Goal: Transaction & Acquisition: Purchase product/service

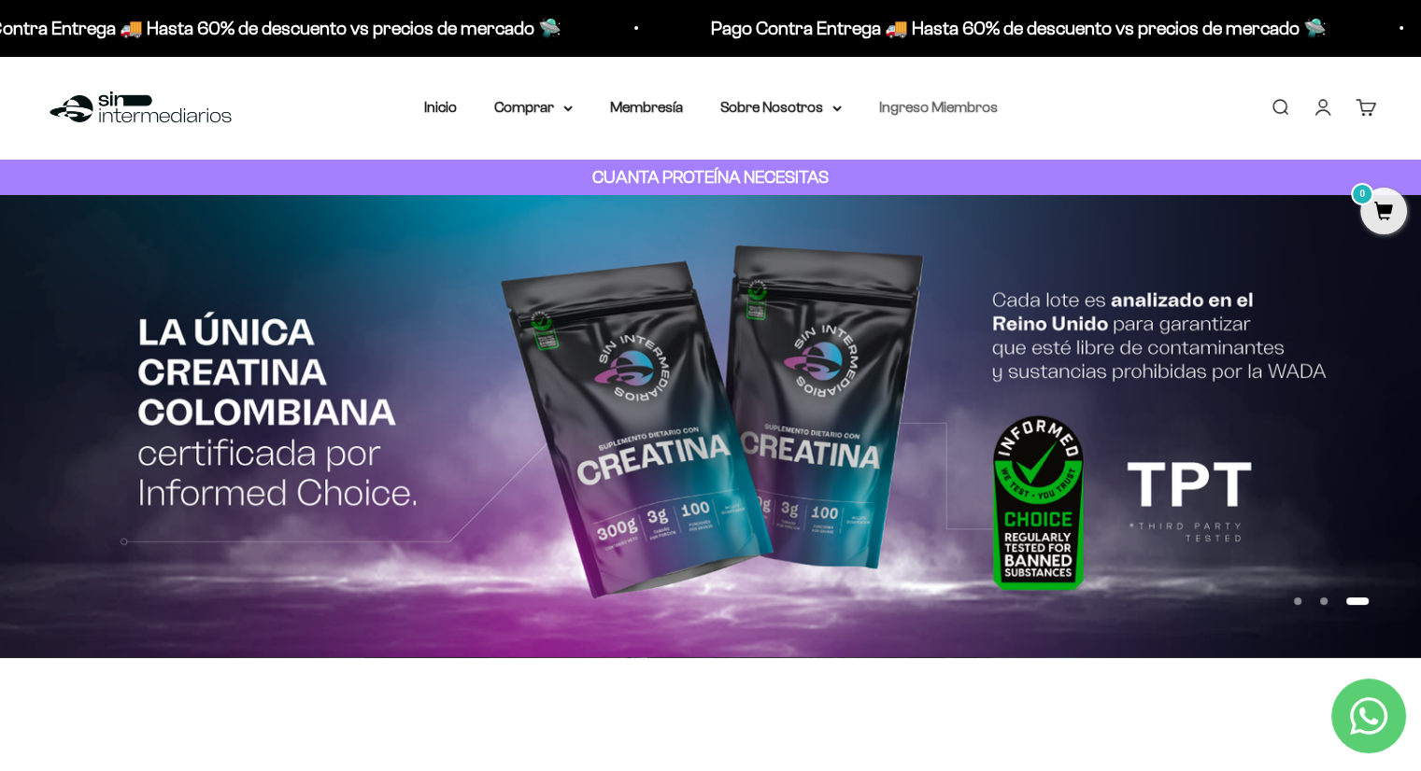
click at [959, 113] on link "Ingreso Miembros" at bounding box center [938, 107] width 119 height 16
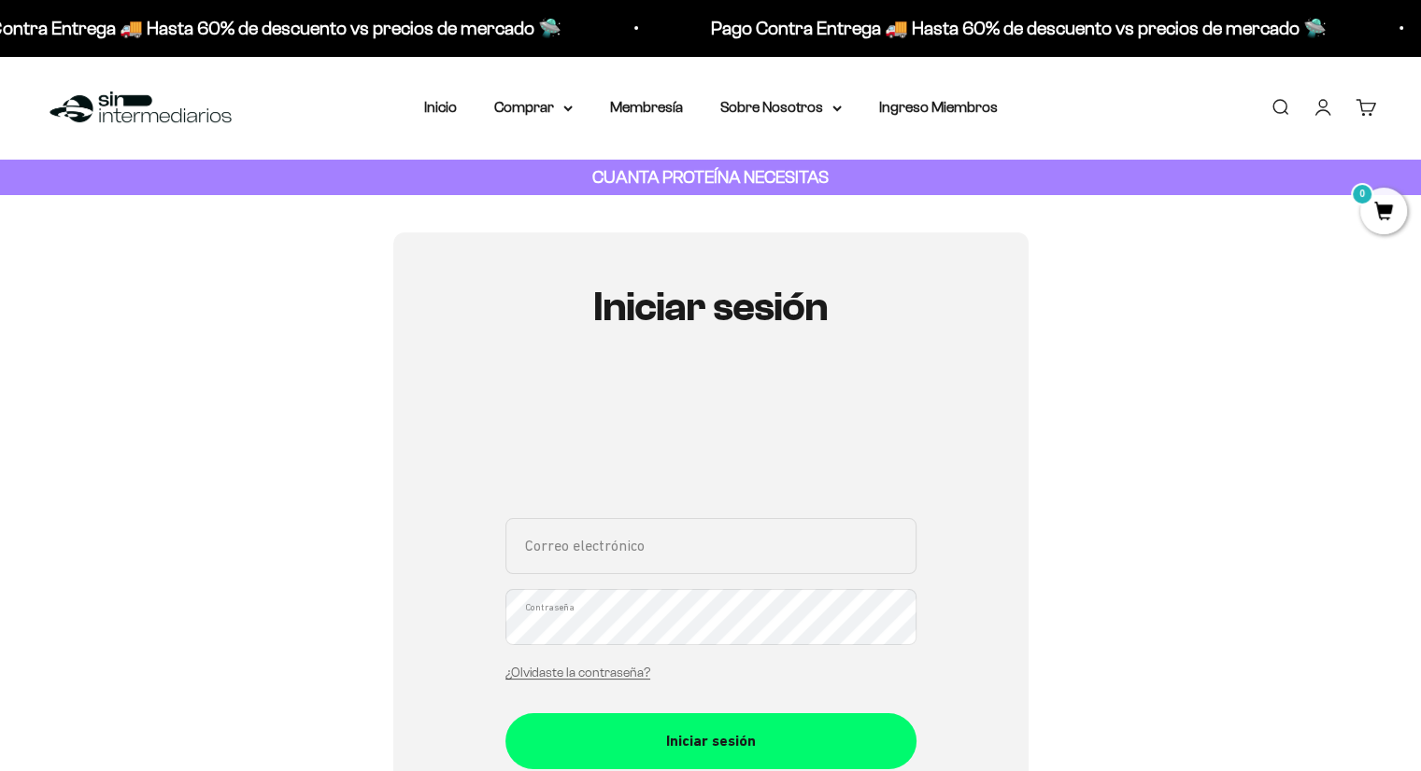
click at [641, 574] on div "Correo electrónico Contraseña ¿Olvidaste la contraseña?" at bounding box center [710, 605] width 411 height 174
click at [660, 536] on input "Correo electrónico" at bounding box center [710, 546] width 411 height 56
type input "[EMAIL_ADDRESS][DOMAIN_NAME]"
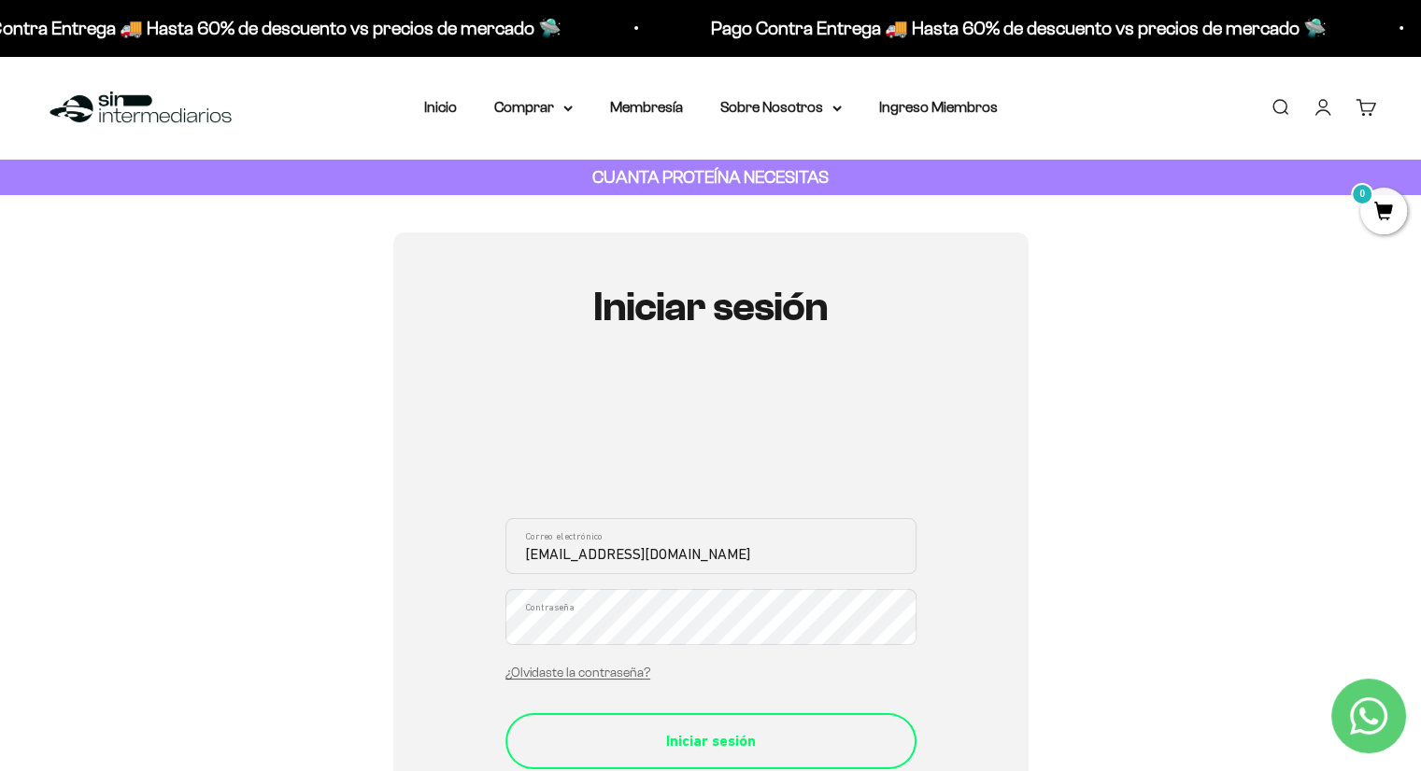
click at [655, 737] on div "Iniciar sesión" at bounding box center [711, 741] width 336 height 24
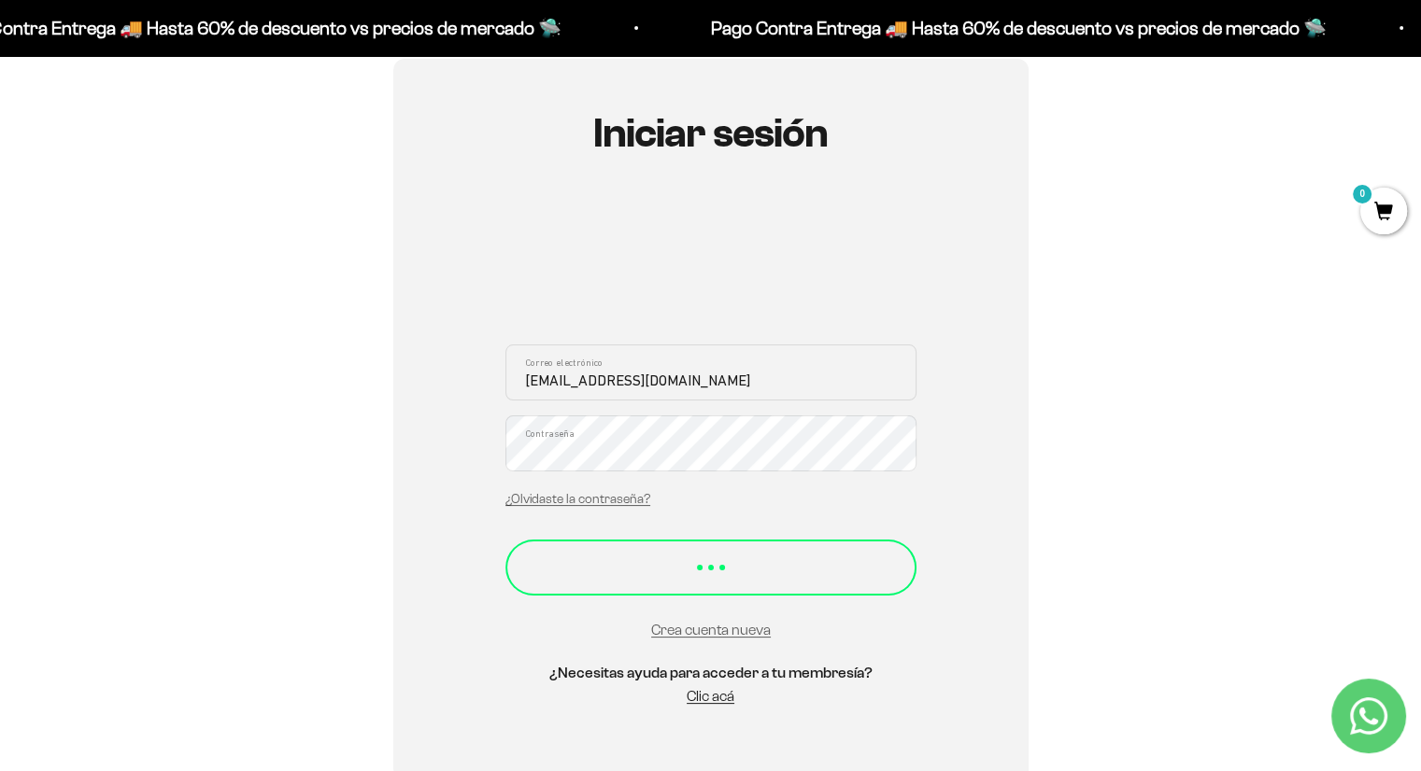
scroll to position [176, 0]
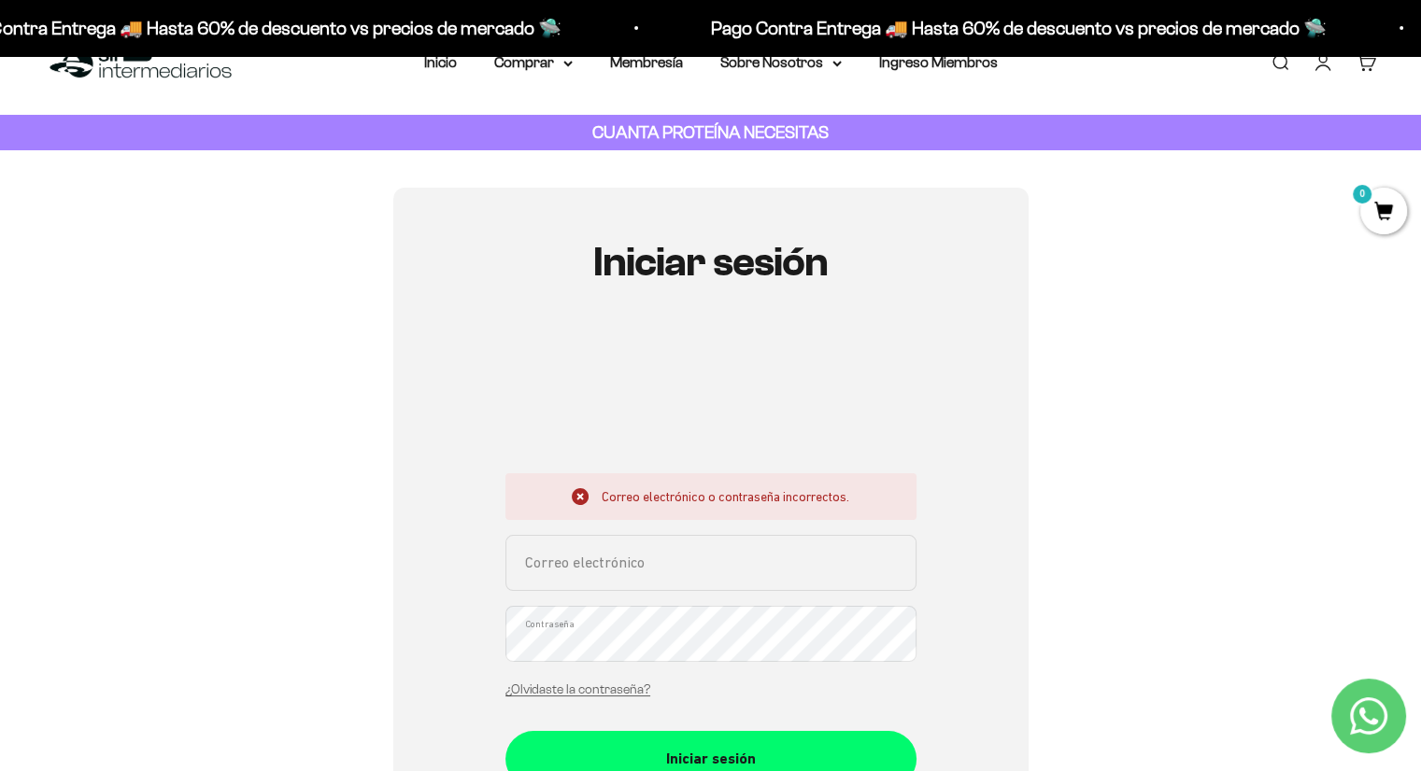
scroll to position [44, 0]
click at [597, 557] on input "Correo electrónico" at bounding box center [710, 564] width 411 height 56
type input "[EMAIL_ADDRESS][DOMAIN_NAME]"
click at [505, 732] on button "Iniciar sesión" at bounding box center [710, 760] width 411 height 56
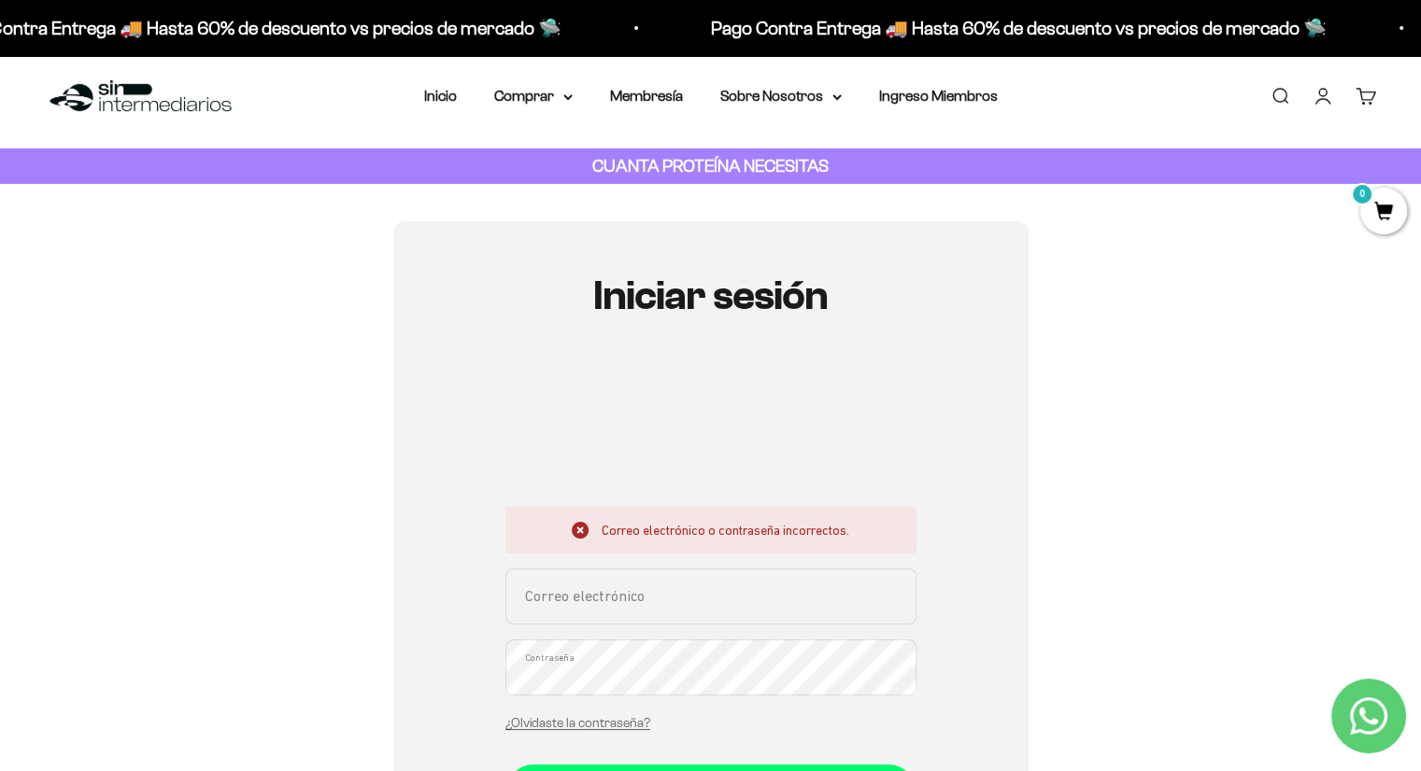
scroll to position [41, 0]
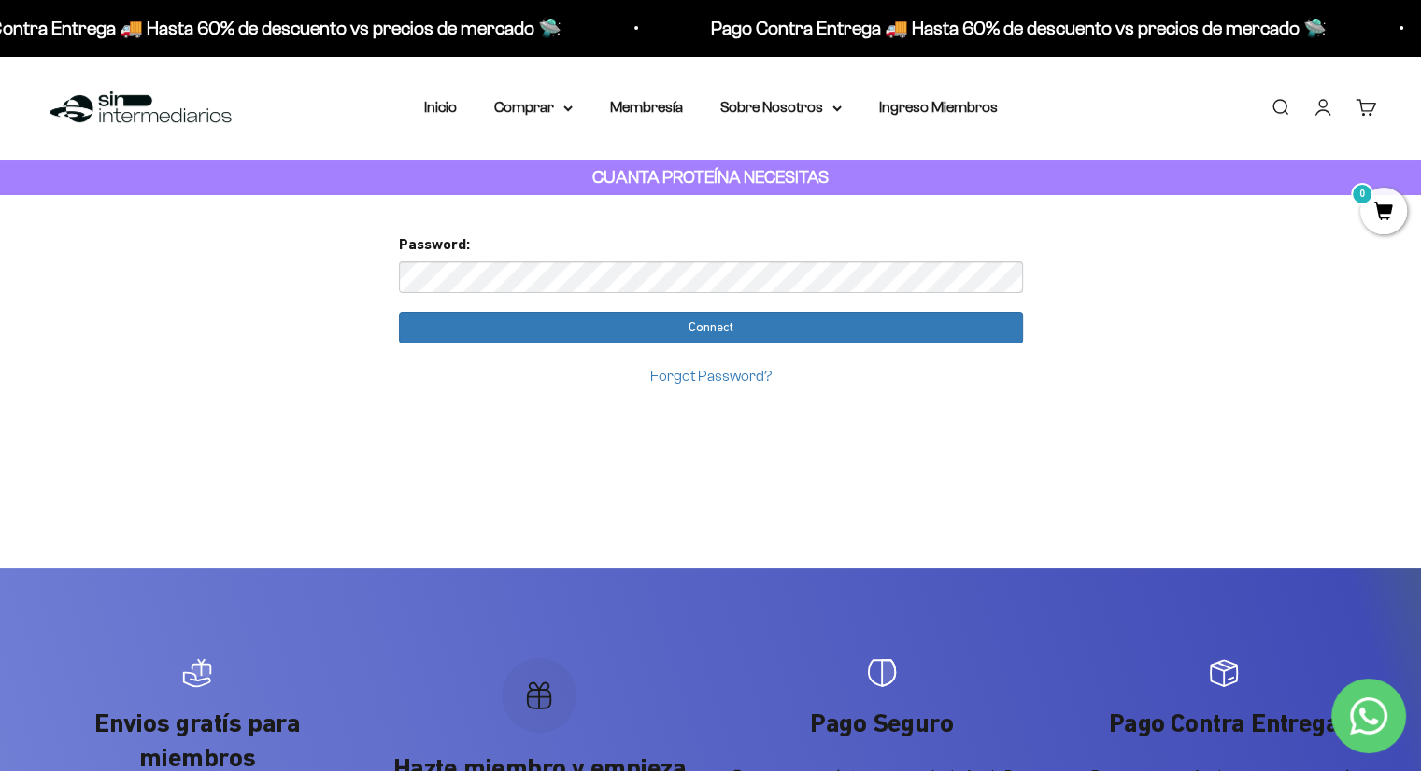
click at [399, 312] on input "Connect" at bounding box center [711, 328] width 624 height 32
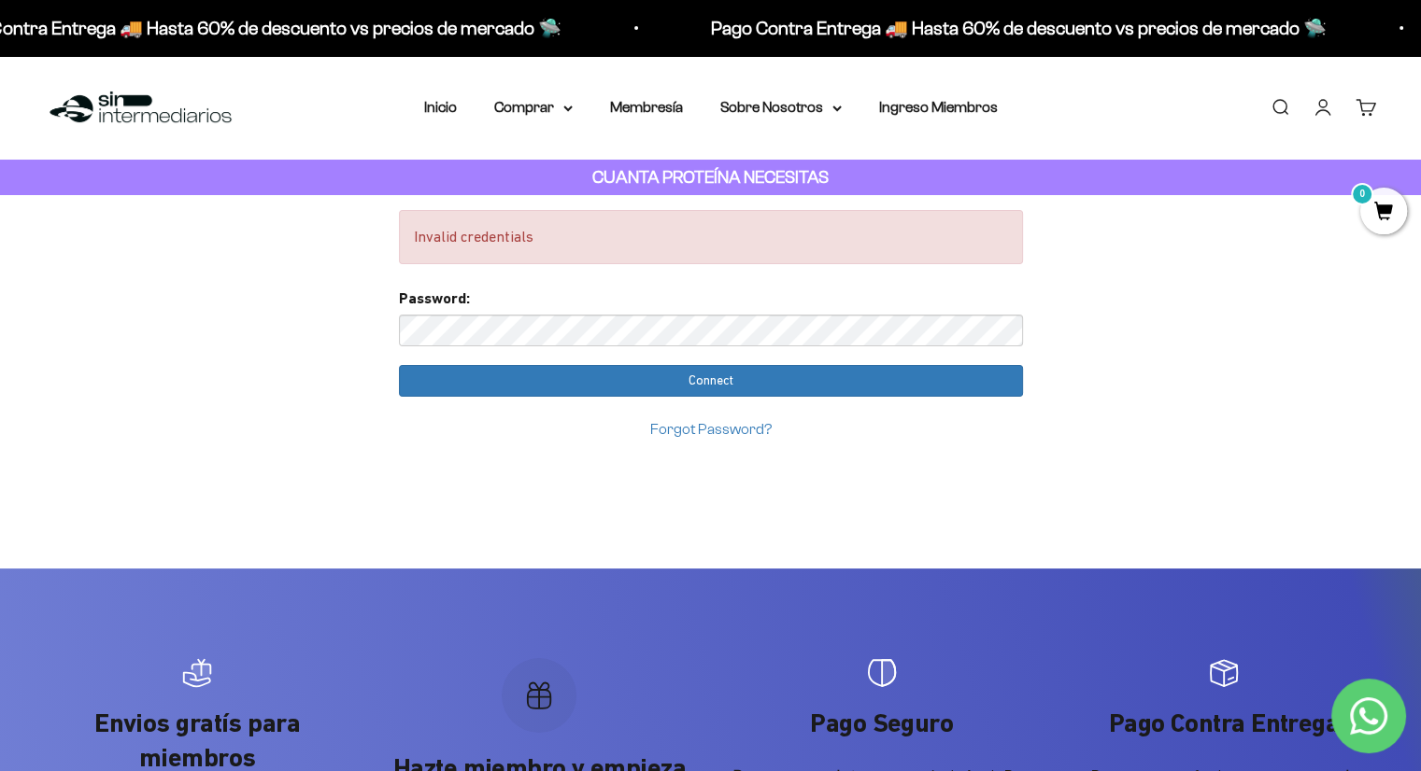
click at [399, 365] on input "Connect" at bounding box center [711, 381] width 624 height 32
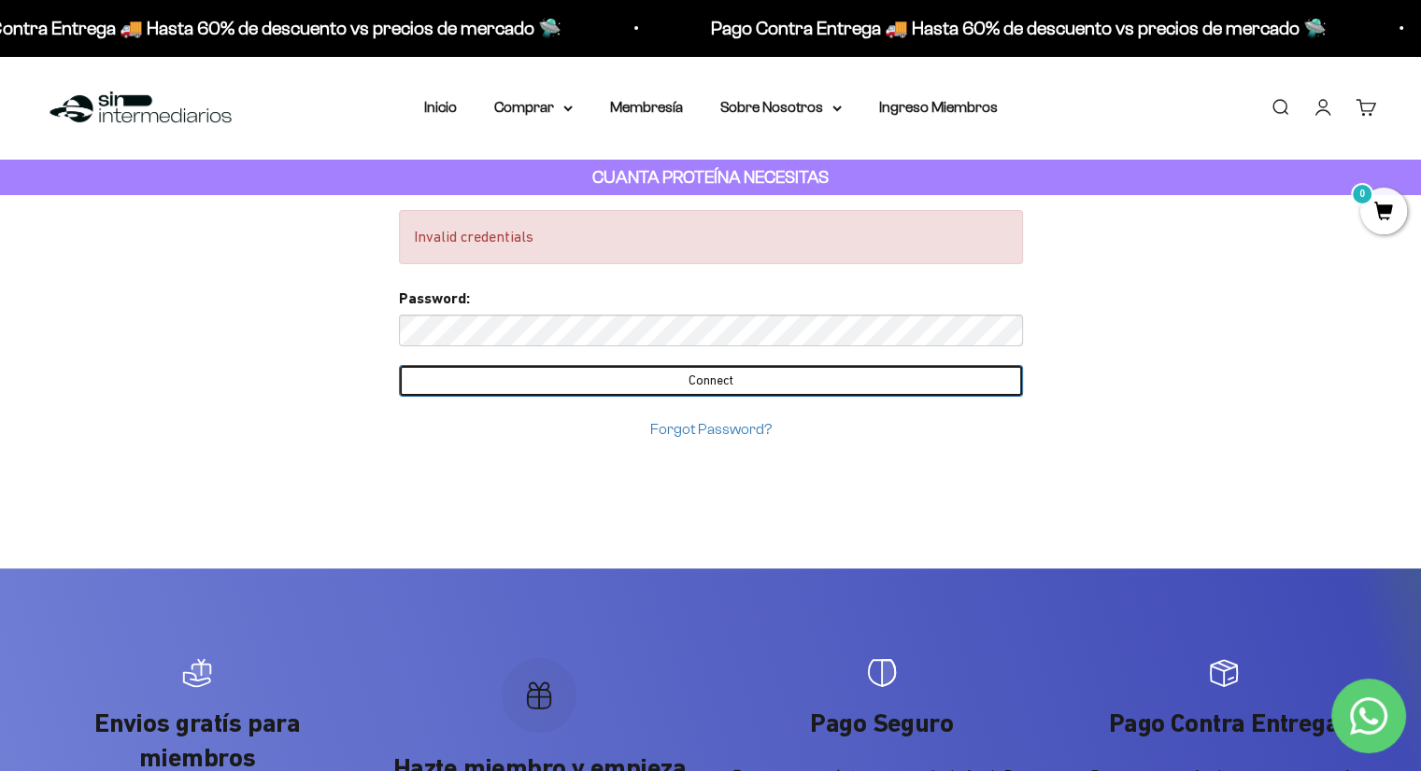
click at [705, 375] on input "Connect" at bounding box center [711, 381] width 624 height 32
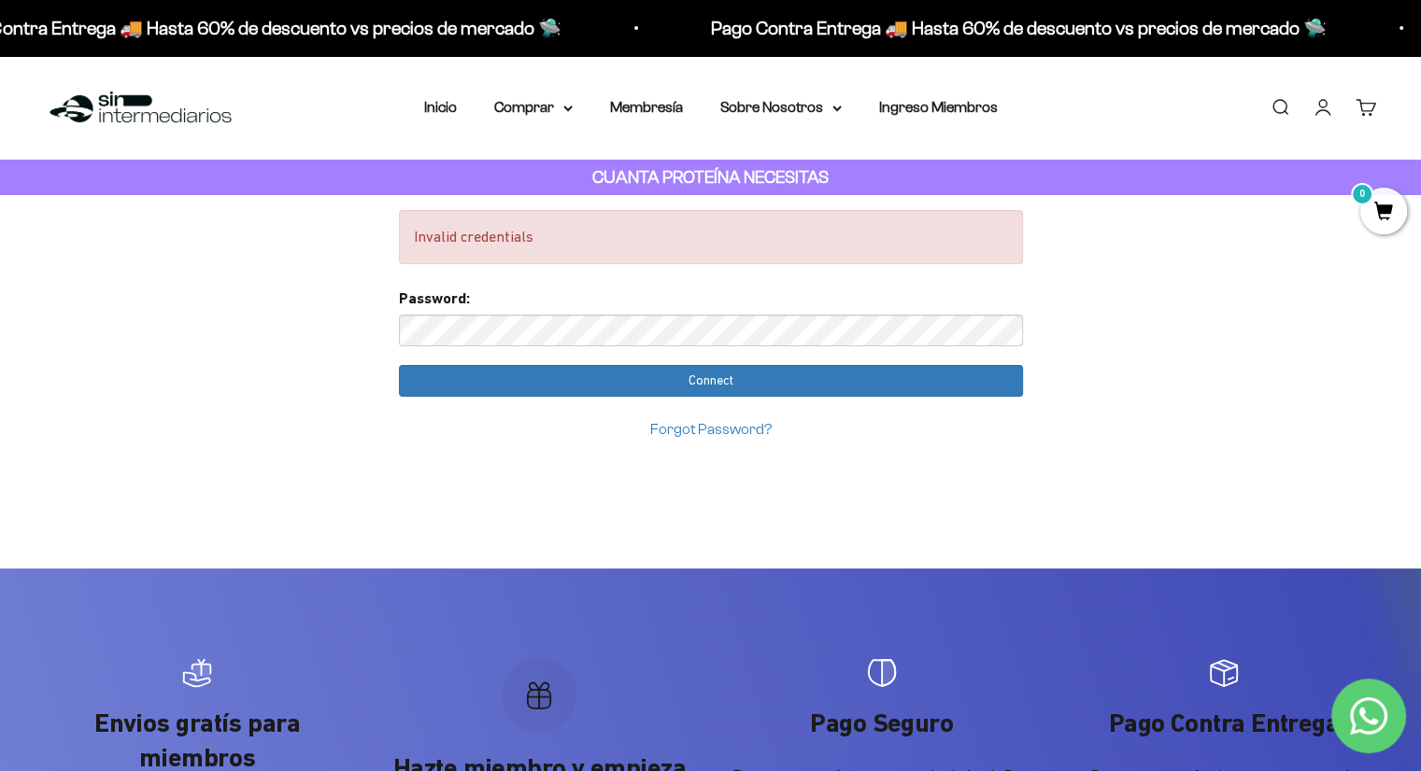
click at [399, 365] on input "Connect" at bounding box center [711, 381] width 624 height 32
click at [1315, 106] on link "Iniciar sesión" at bounding box center [1322, 107] width 21 height 21
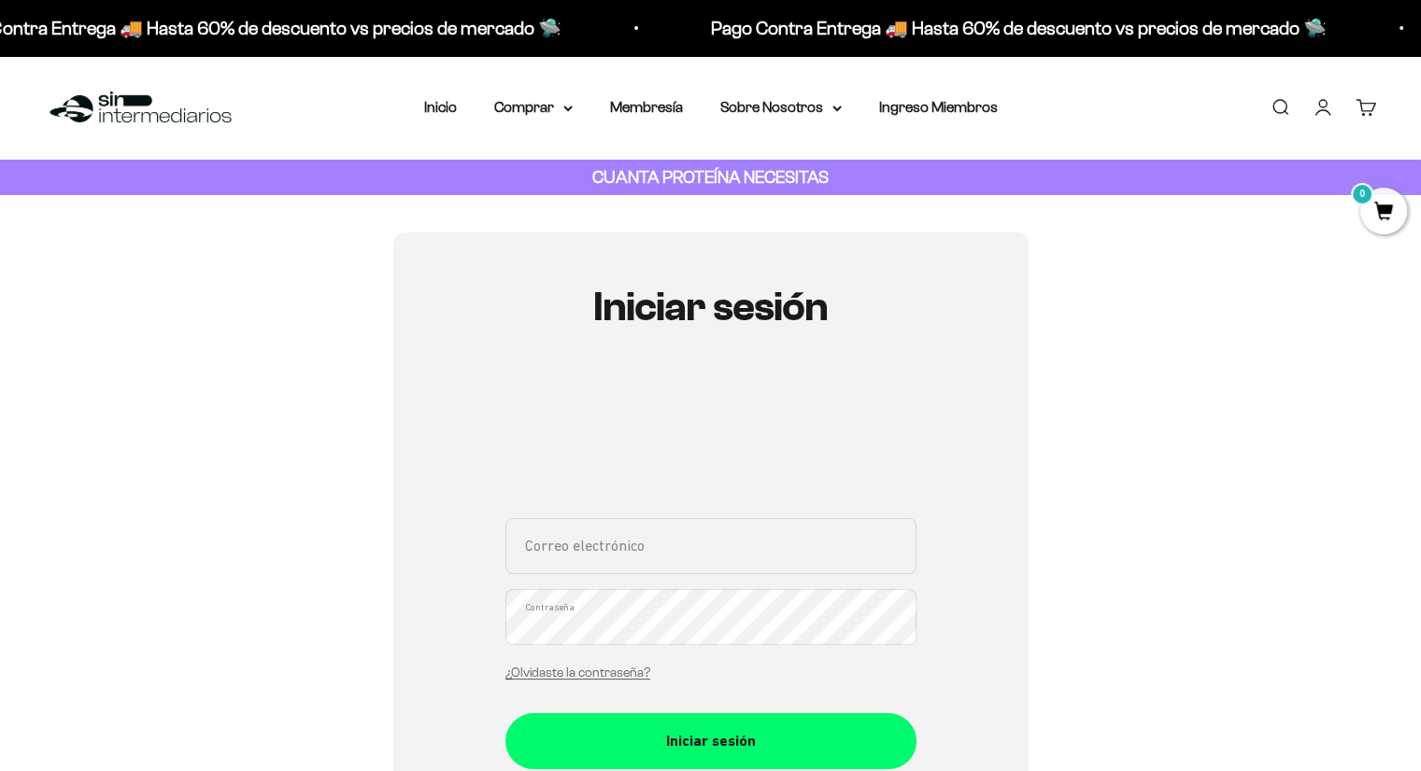
click at [620, 546] on input "Correo electrónico" at bounding box center [710, 546] width 411 height 56
type input "[EMAIL_ADDRESS][DOMAIN_NAME]"
click at [505, 714] on button "Iniciar sesión" at bounding box center [710, 742] width 411 height 56
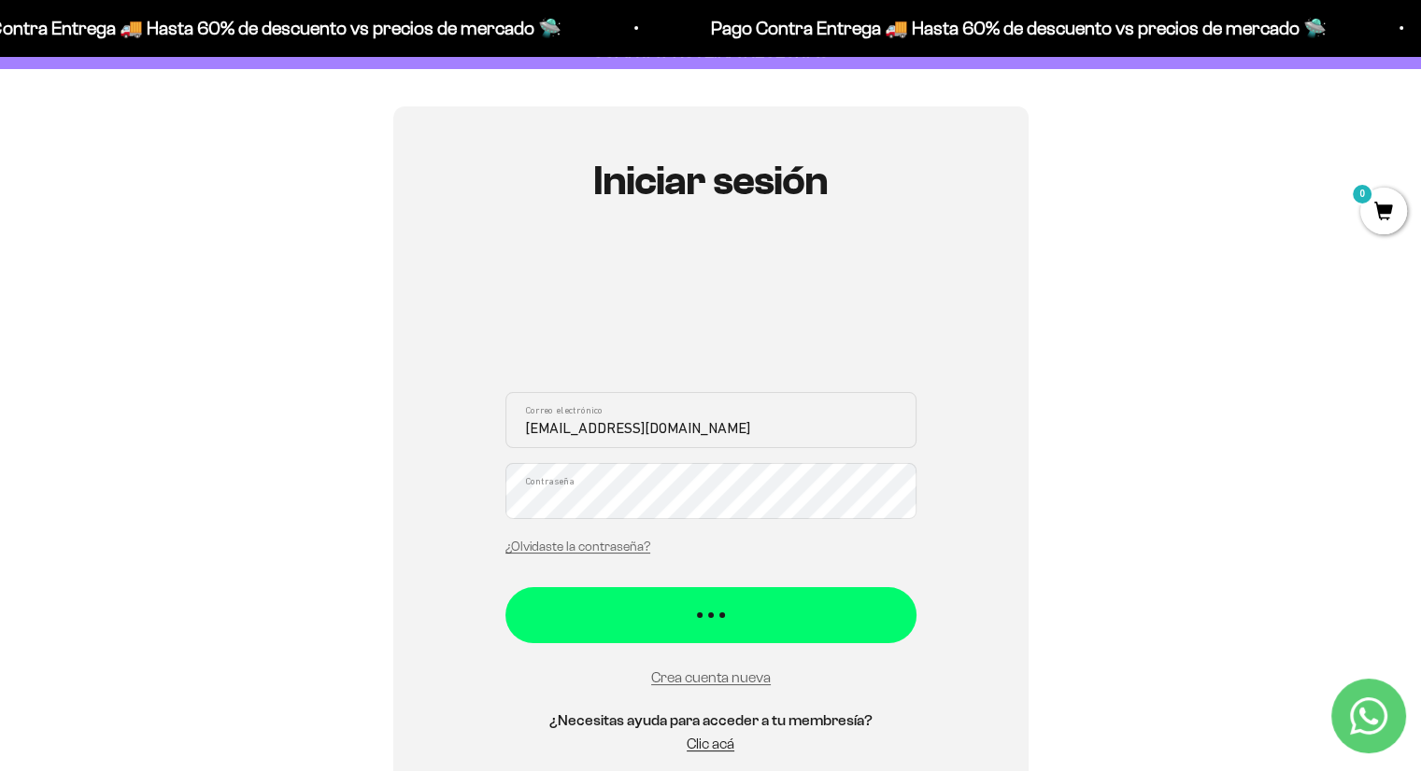
scroll to position [129, 0]
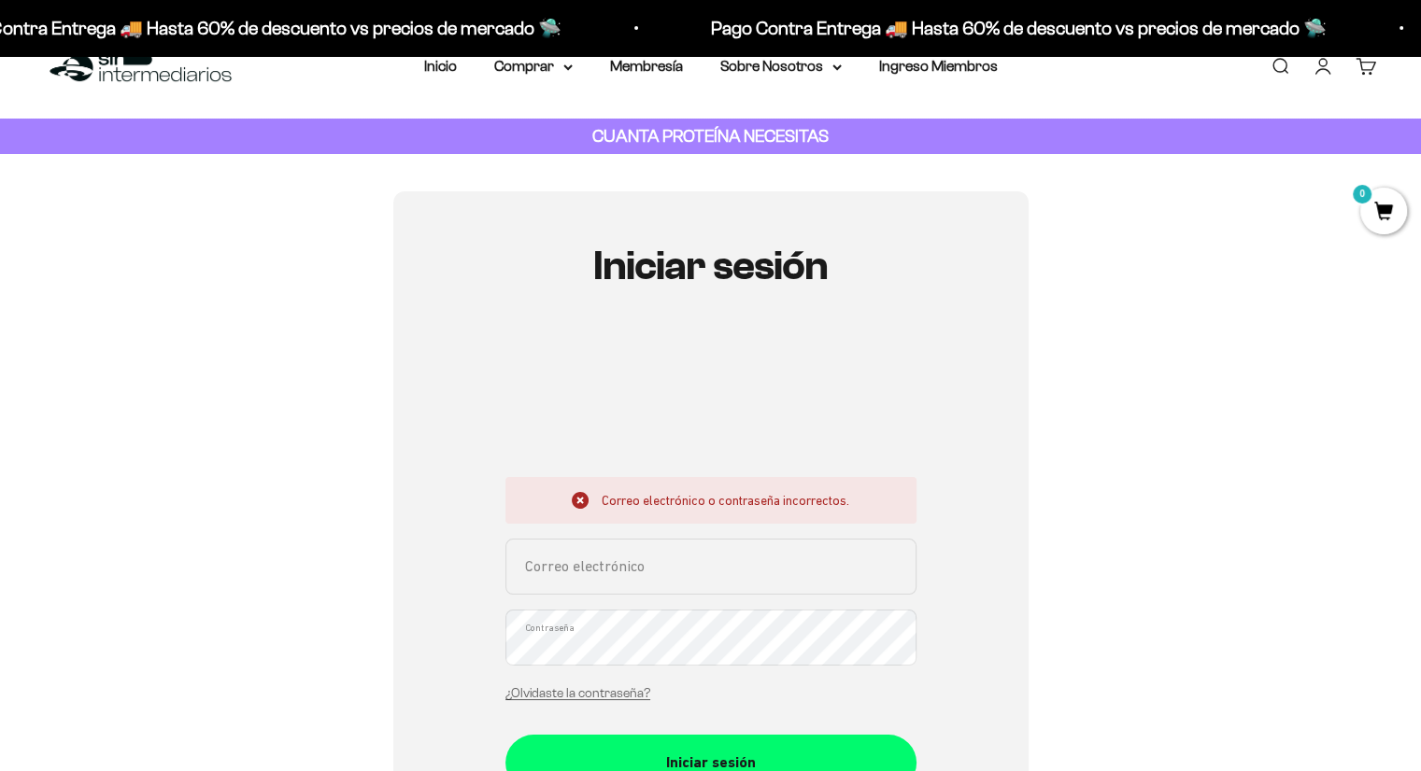
scroll to position [41, 0]
click at [598, 565] on input "Correo electrónico" at bounding box center [710, 567] width 411 height 56
type input "[EMAIL_ADDRESS][DOMAIN_NAME]"
click at [505, 735] on button "Iniciar sesión" at bounding box center [710, 763] width 411 height 56
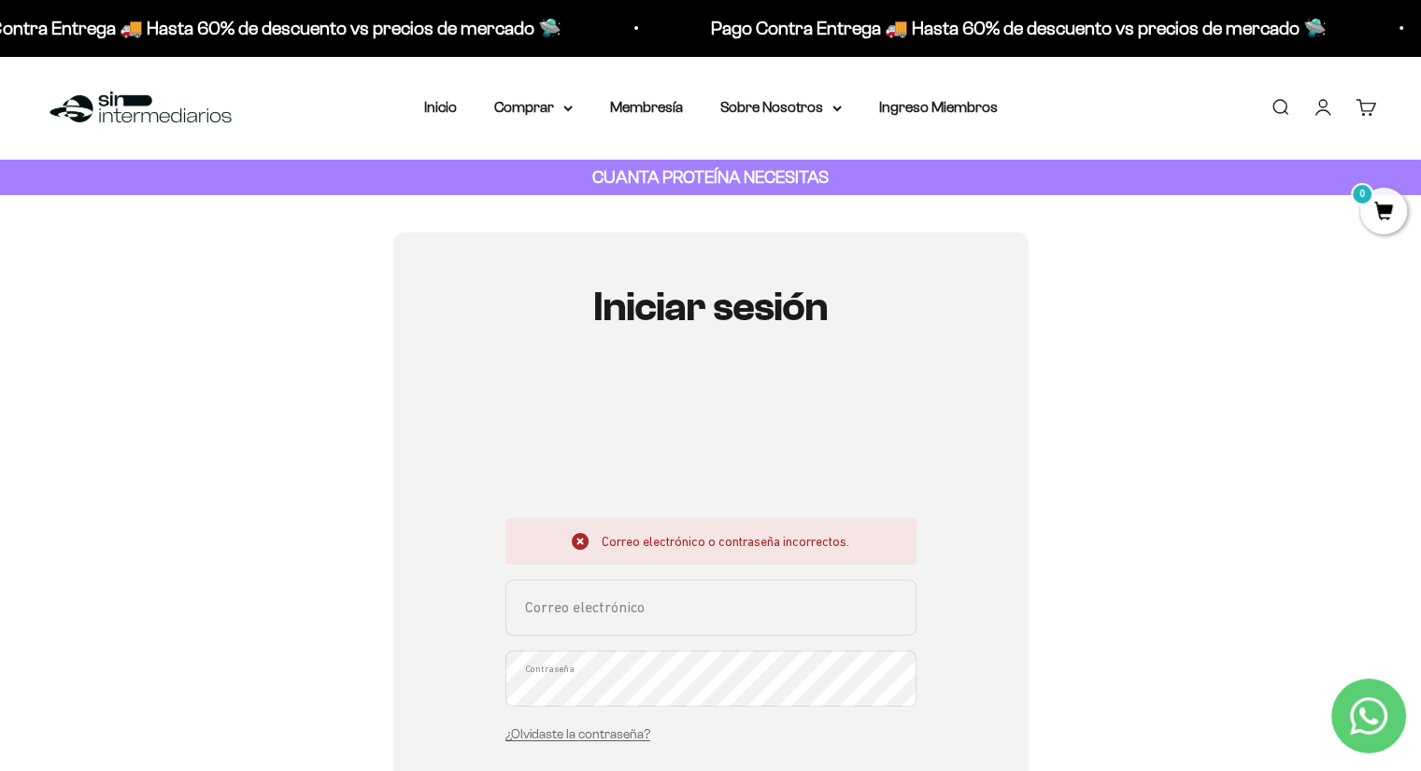
click at [634, 613] on input "Correo electrónico" at bounding box center [710, 608] width 411 height 56
type input "[EMAIL_ADDRESS][DOMAIN_NAME]"
click at [663, 628] on input "Correo electrónico" at bounding box center [710, 608] width 411 height 56
type input "[EMAIL_ADDRESS][DOMAIN_NAME]"
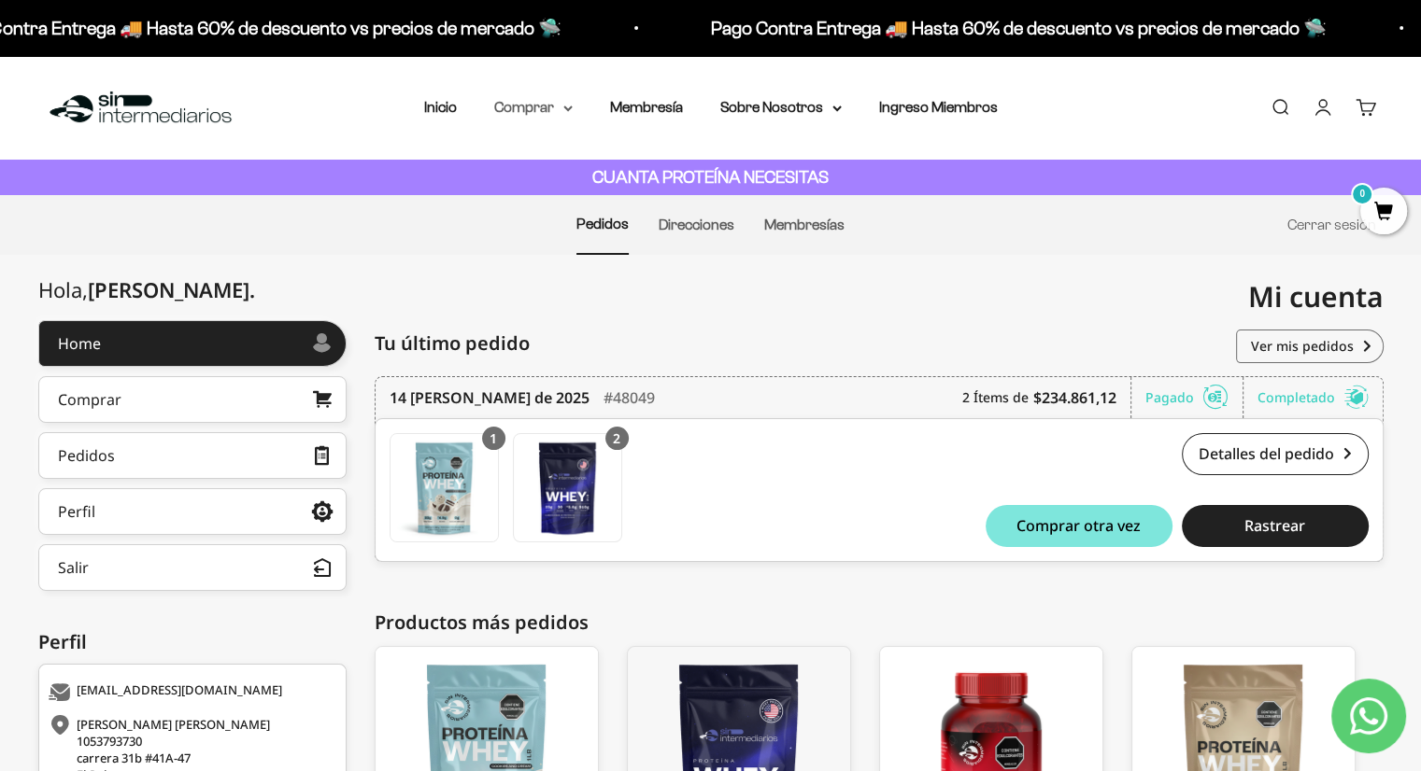
click at [546, 110] on summary "Comprar" at bounding box center [533, 107] width 78 height 24
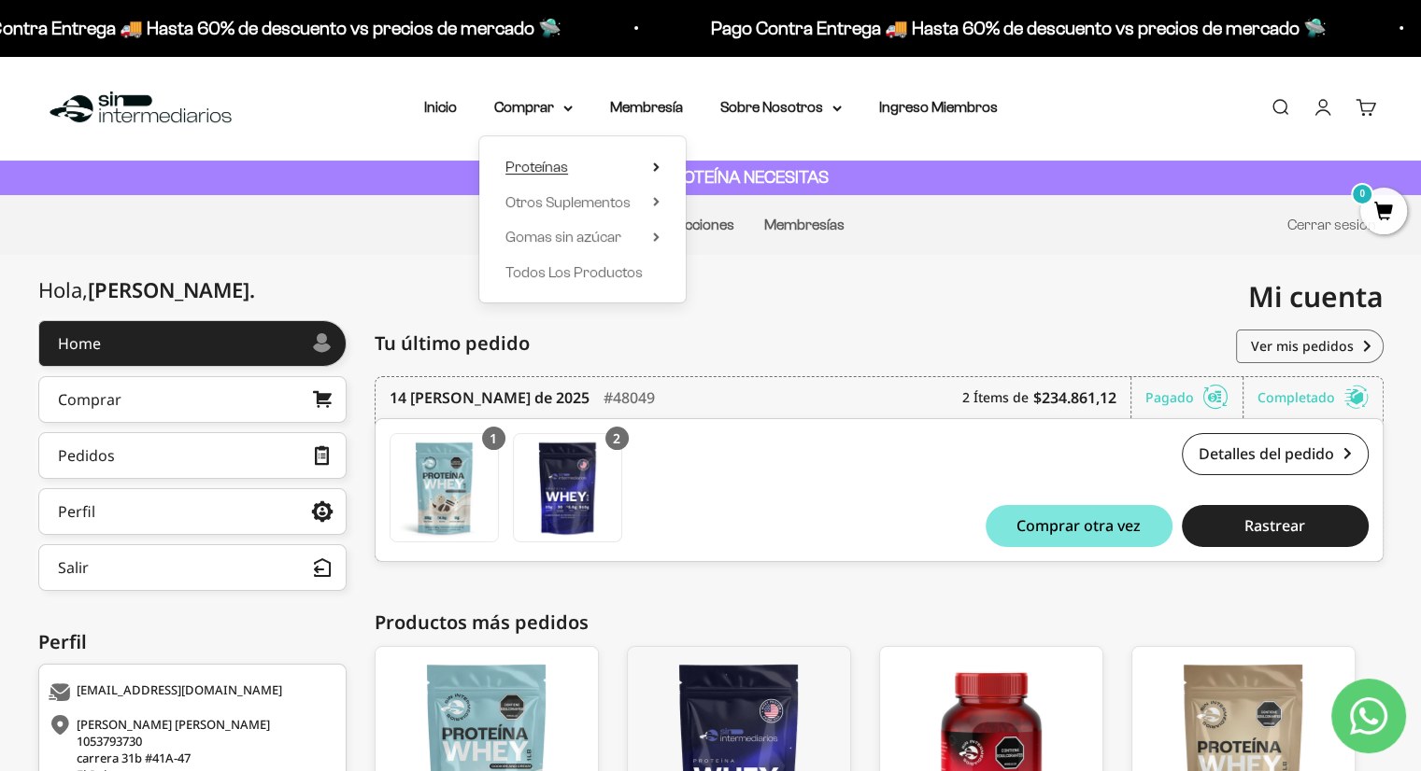
click at [564, 166] on span "Proteínas" at bounding box center [536, 167] width 63 height 16
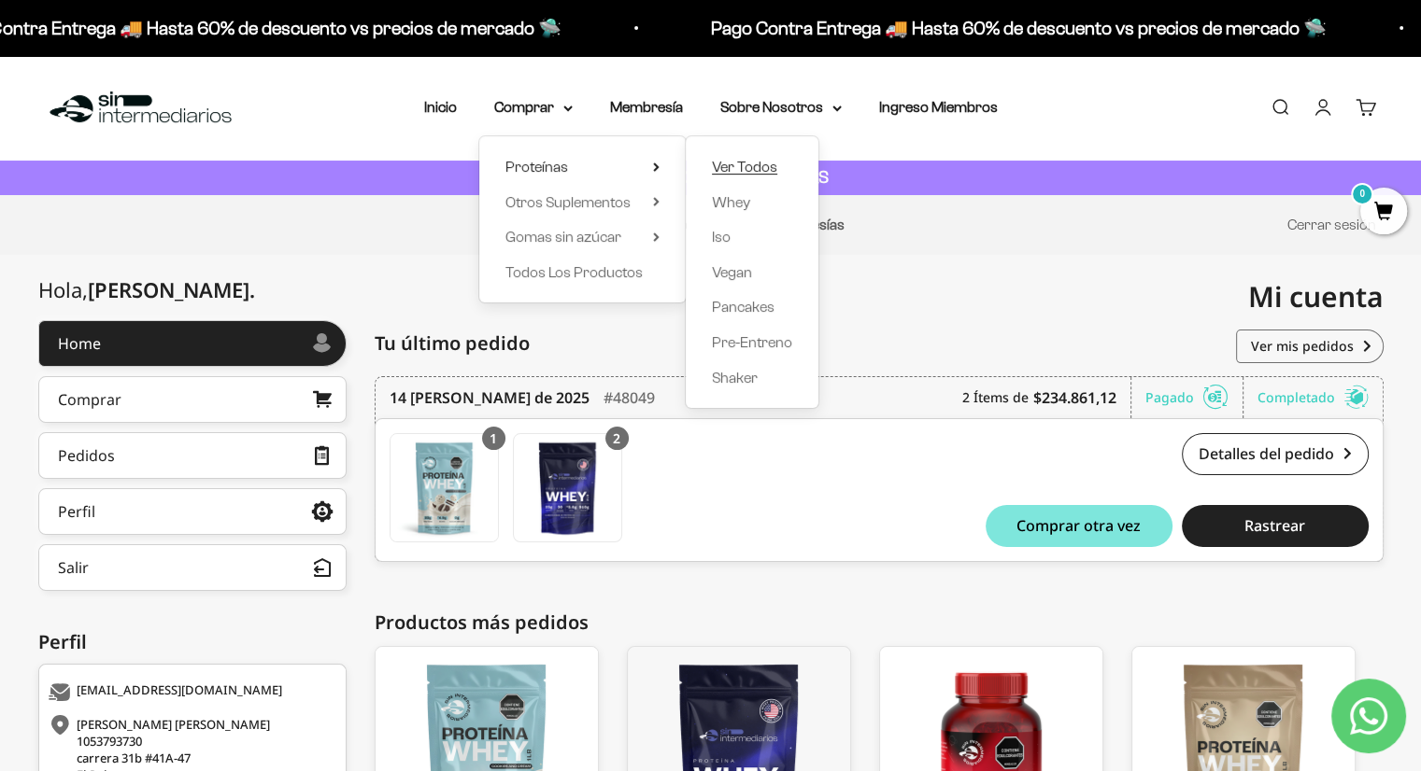
click at [741, 173] on span "Ver Todos" at bounding box center [744, 167] width 65 height 16
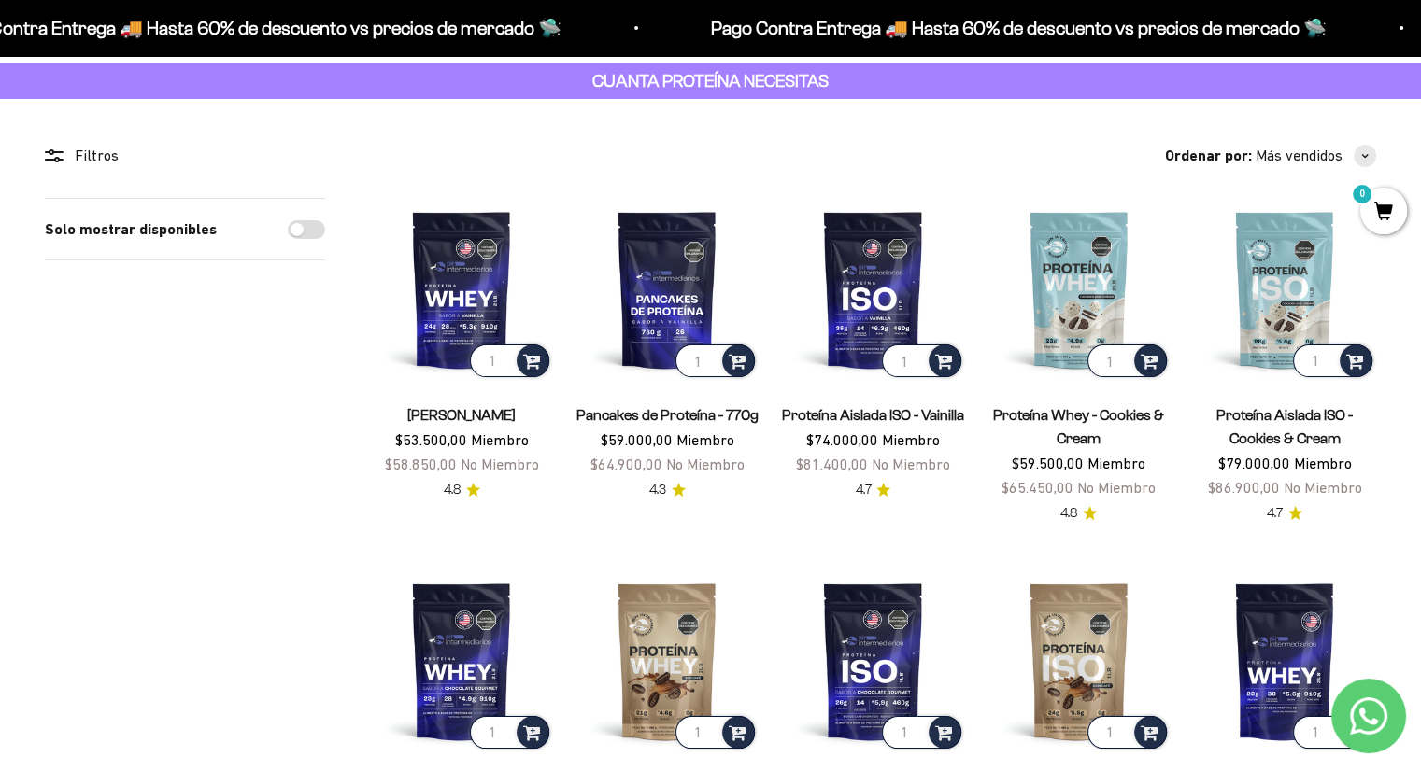
scroll to position [111, 0]
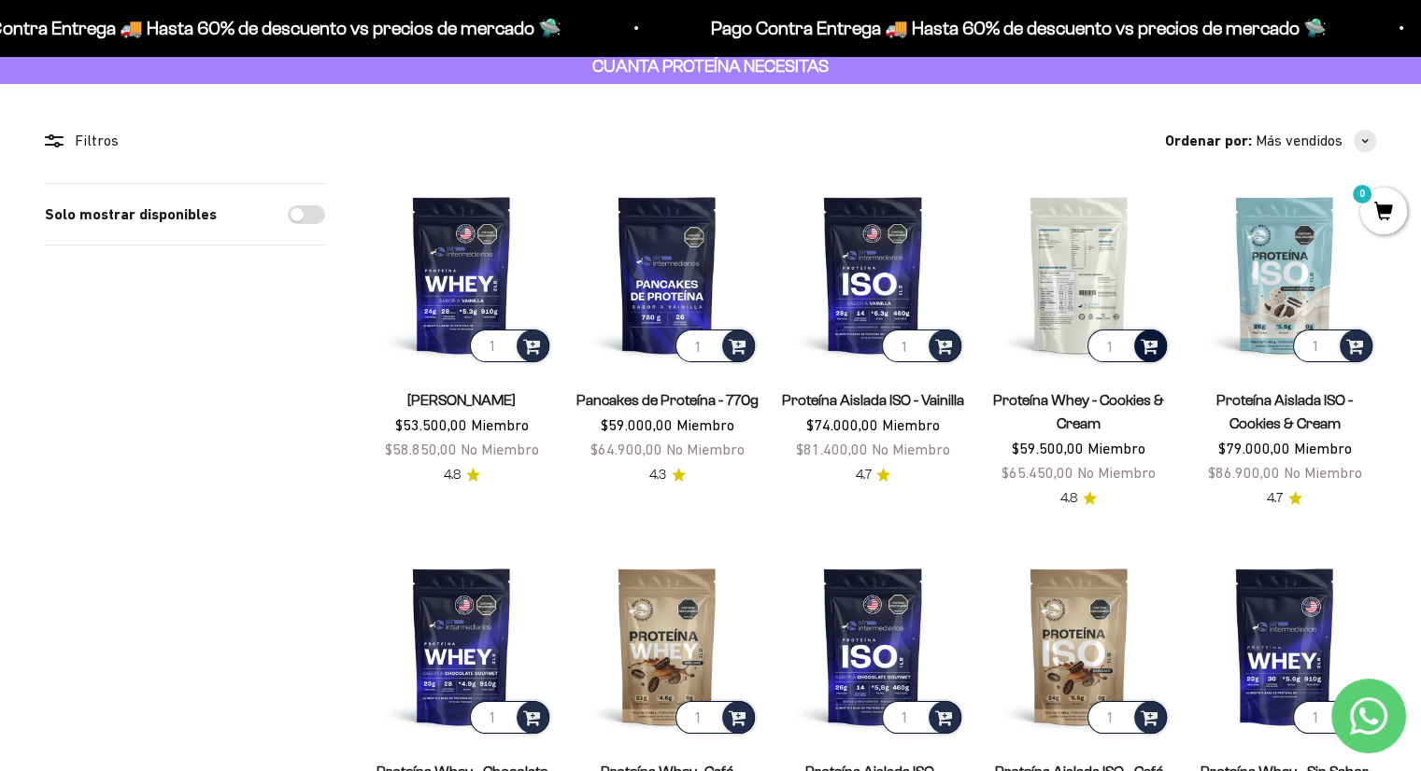
click at [1151, 350] on span at bounding box center [1149, 344] width 18 height 21
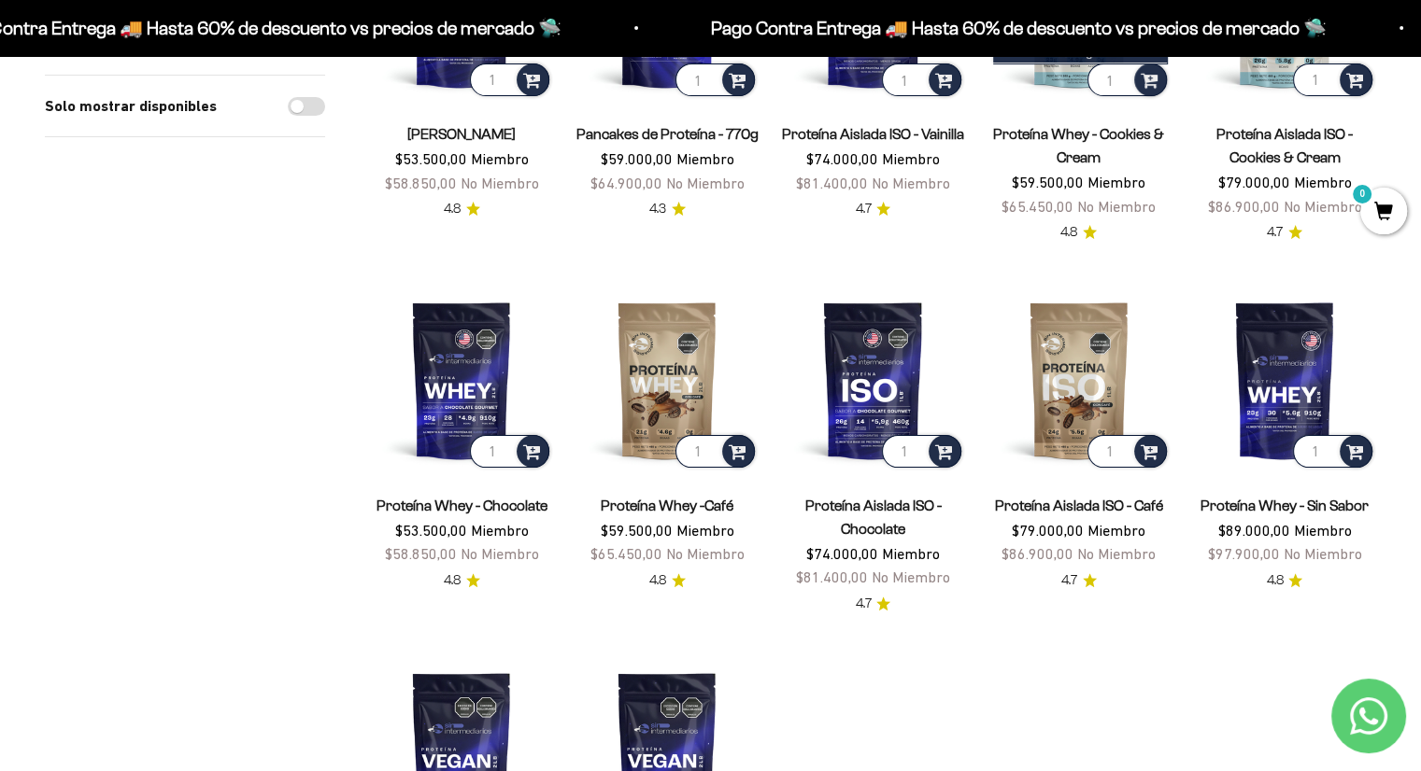
scroll to position [396, 0]
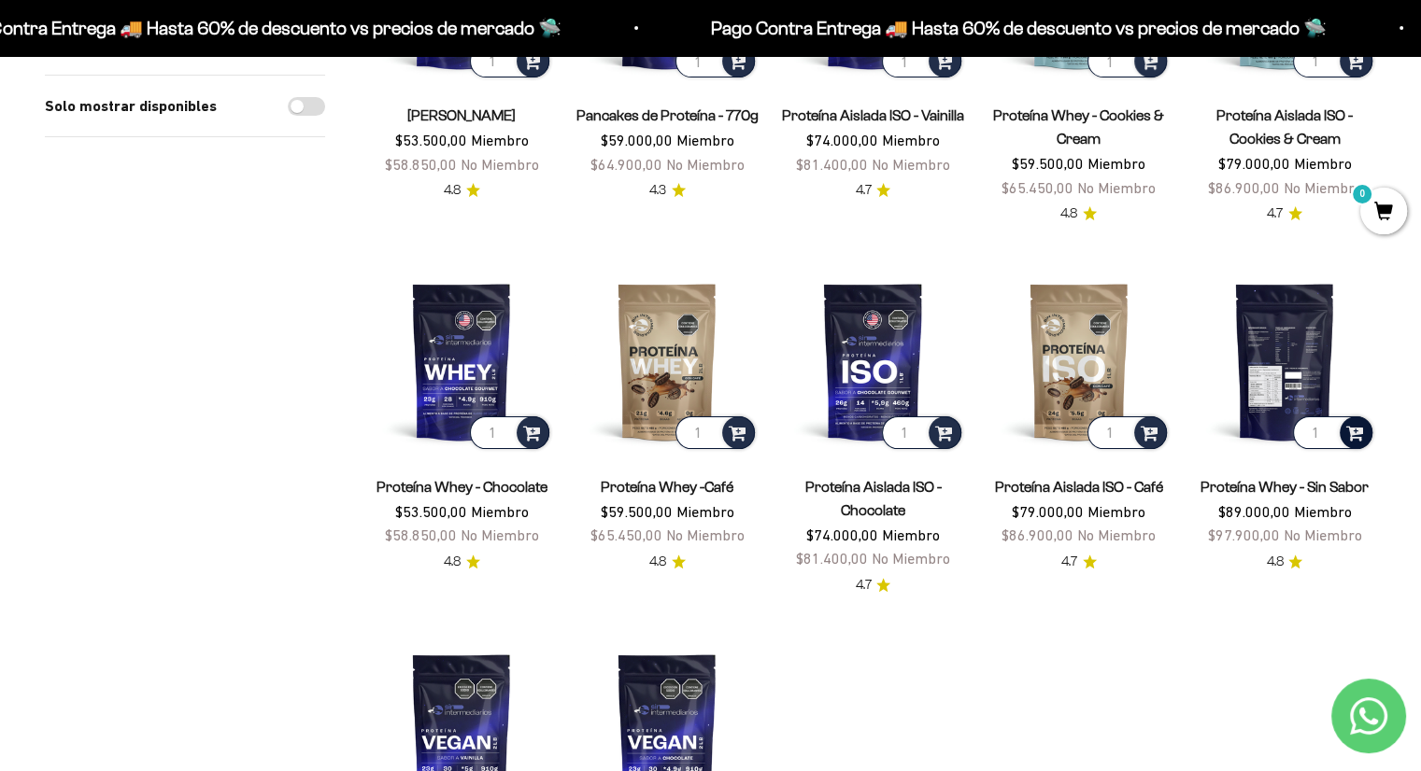
click at [1362, 429] on span at bounding box center [1355, 431] width 18 height 21
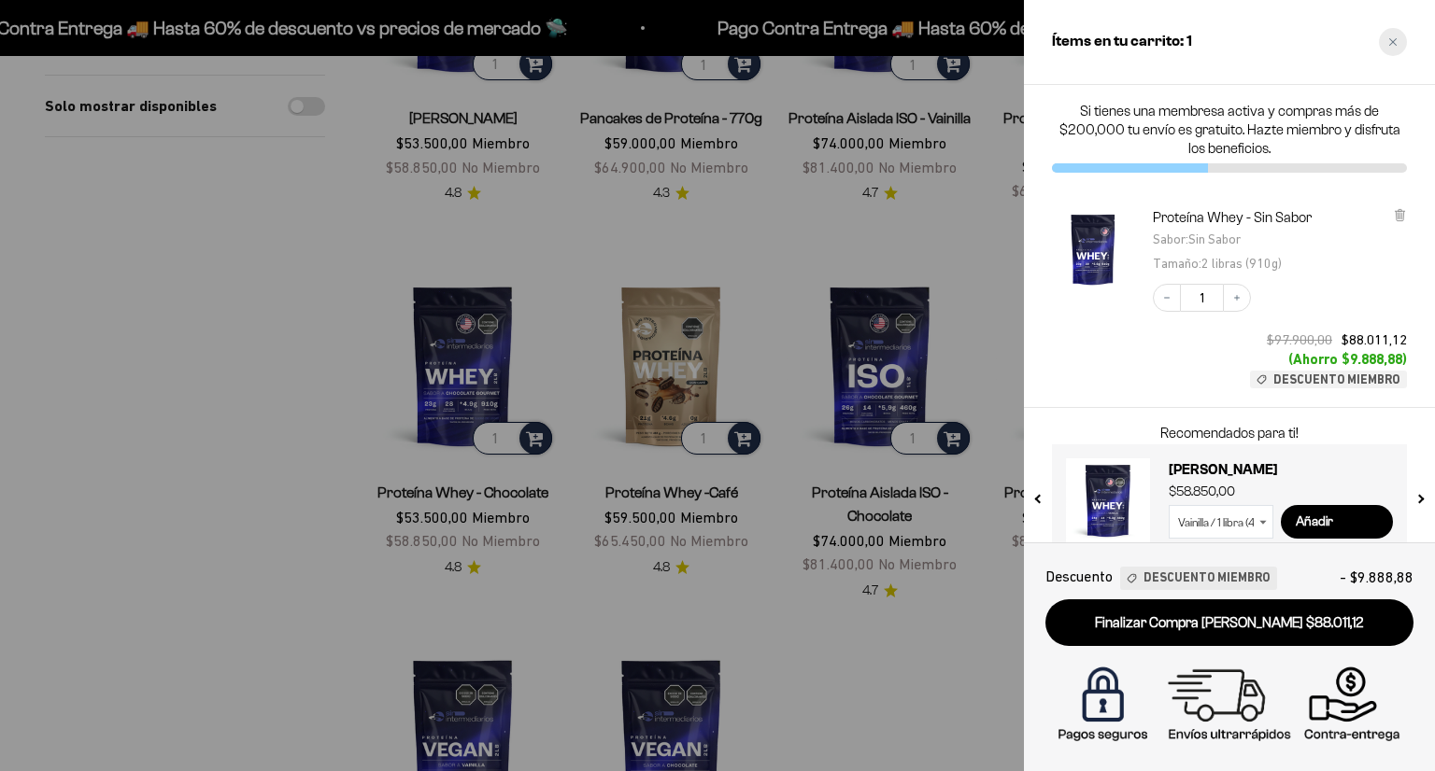
click at [1396, 47] on div "Close cart" at bounding box center [1393, 42] width 28 height 28
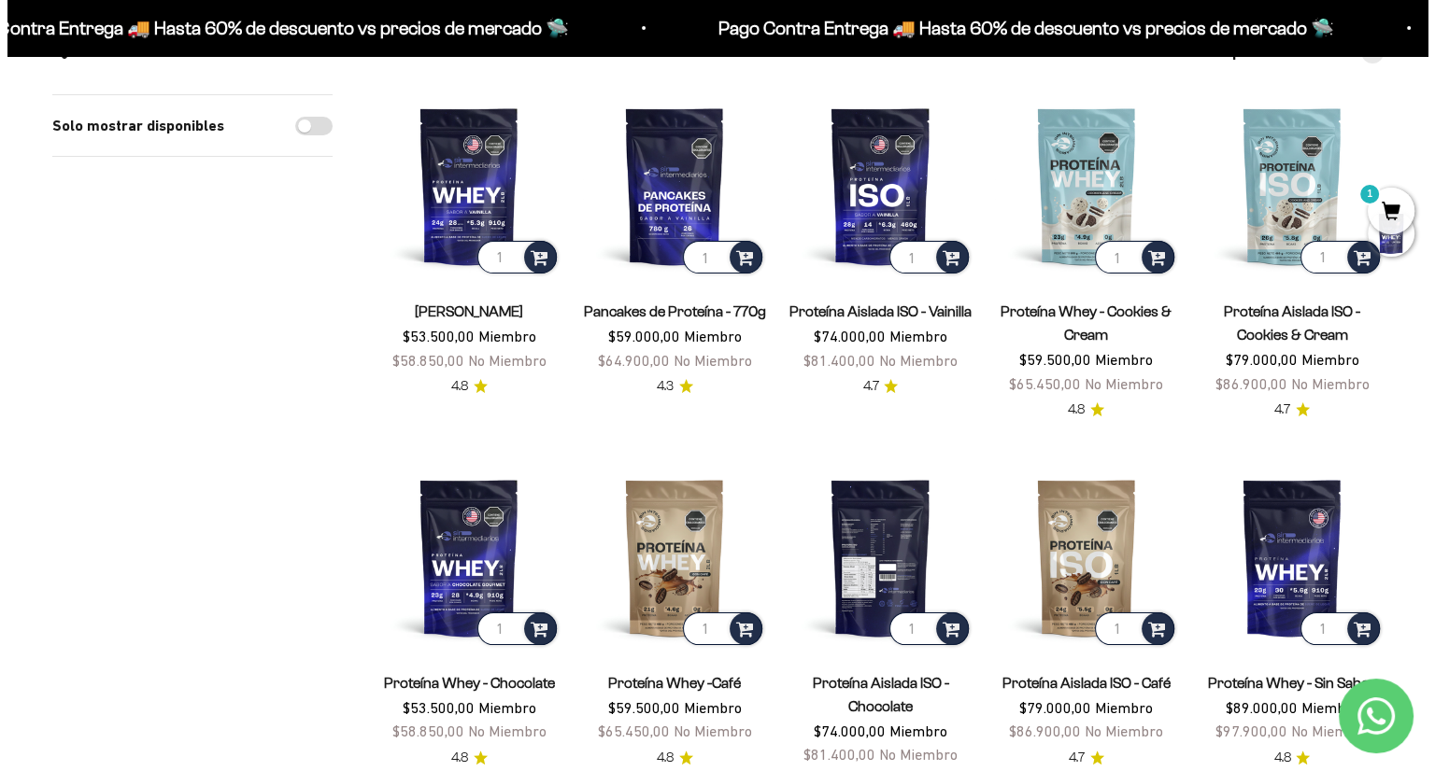
scroll to position [194, 0]
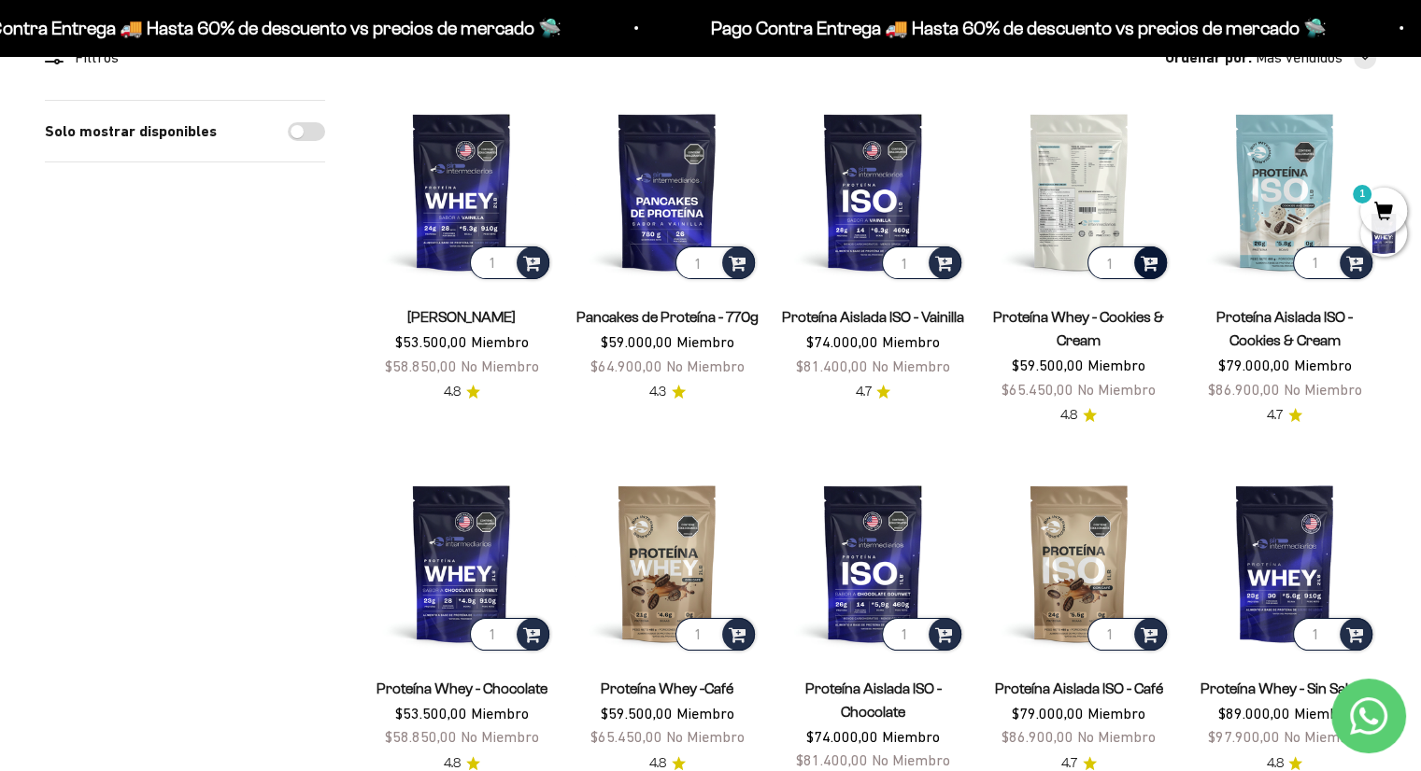
click at [1154, 260] on span at bounding box center [1149, 261] width 18 height 21
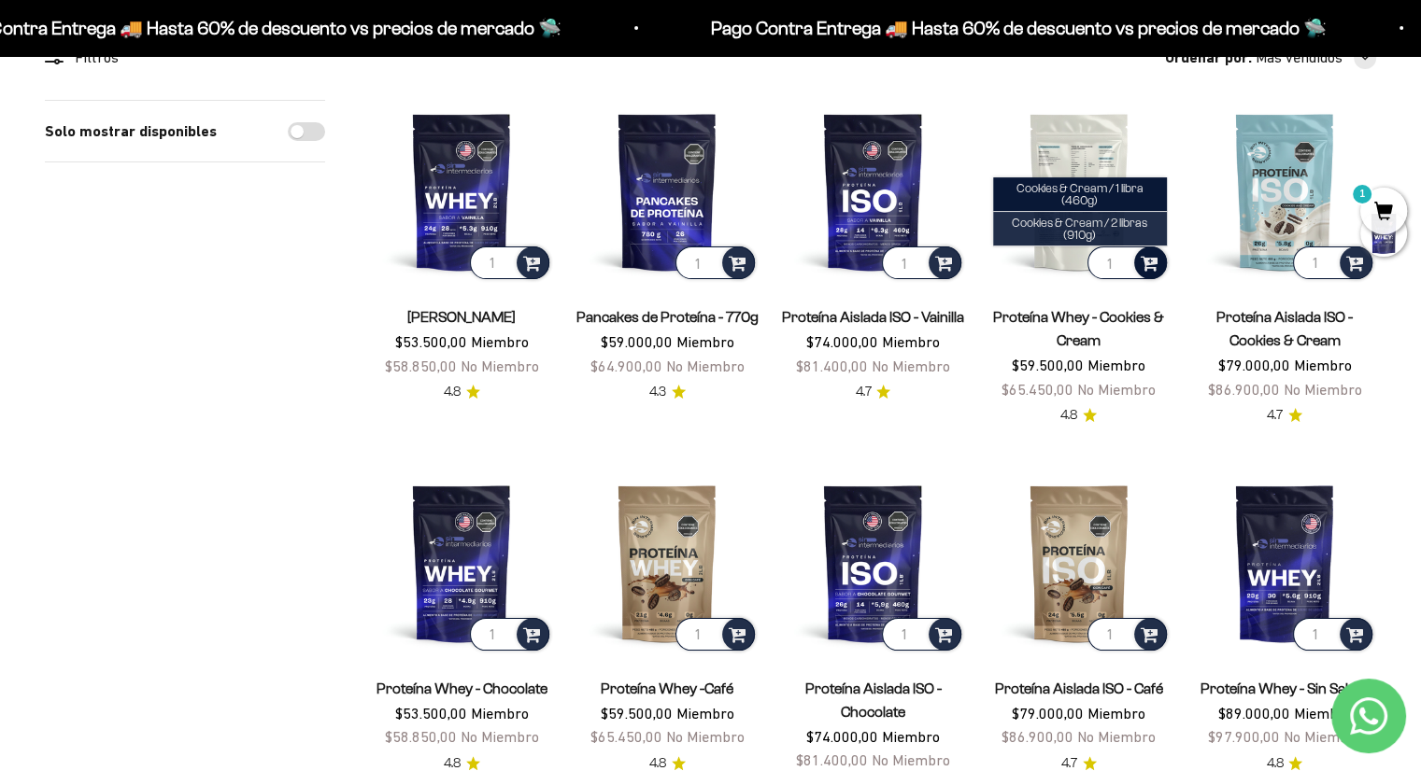
click at [1132, 228] on span "Cookies & Cream / 2 libras (910g)" at bounding box center [1078, 229] width 135 height 26
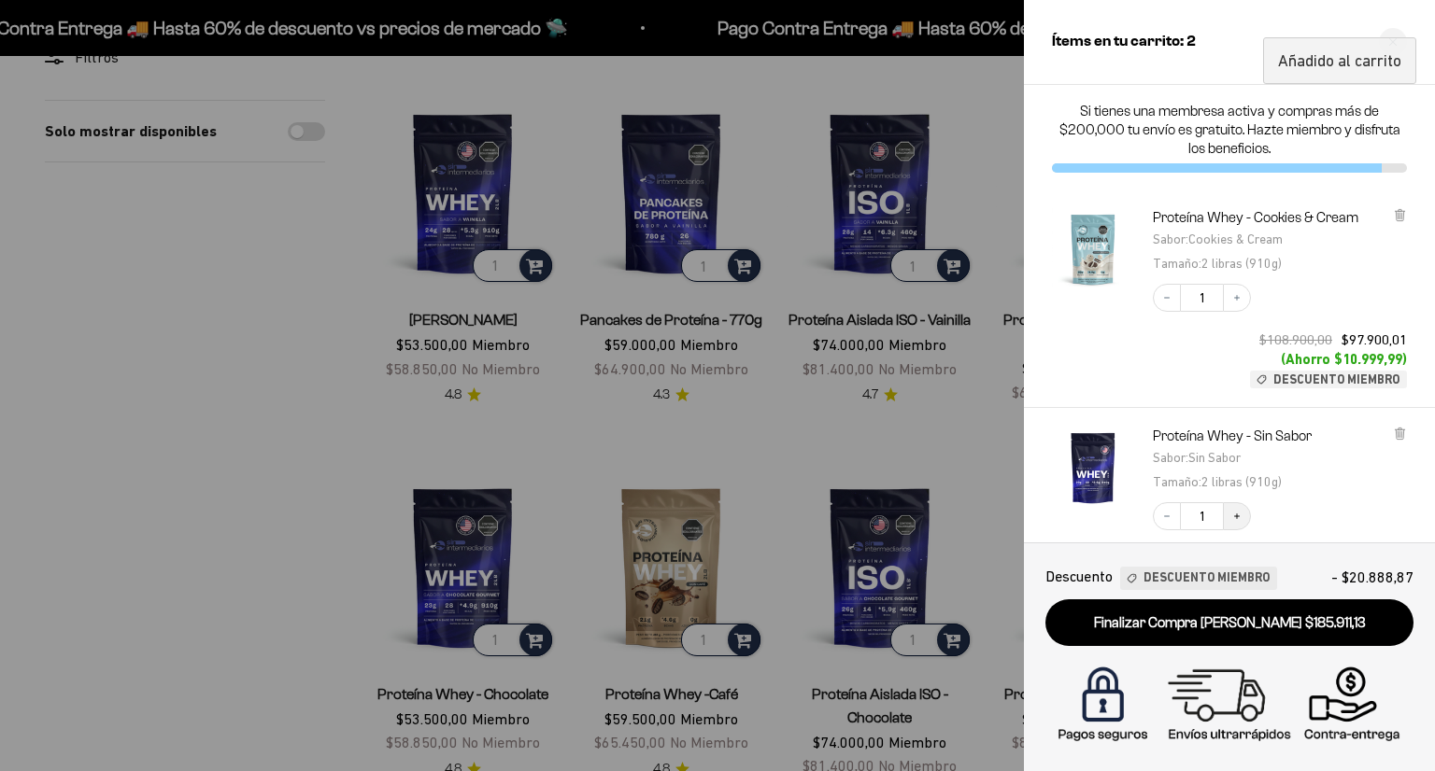
click at [1232, 518] on icon "Increase quantity" at bounding box center [1236, 516] width 11 height 11
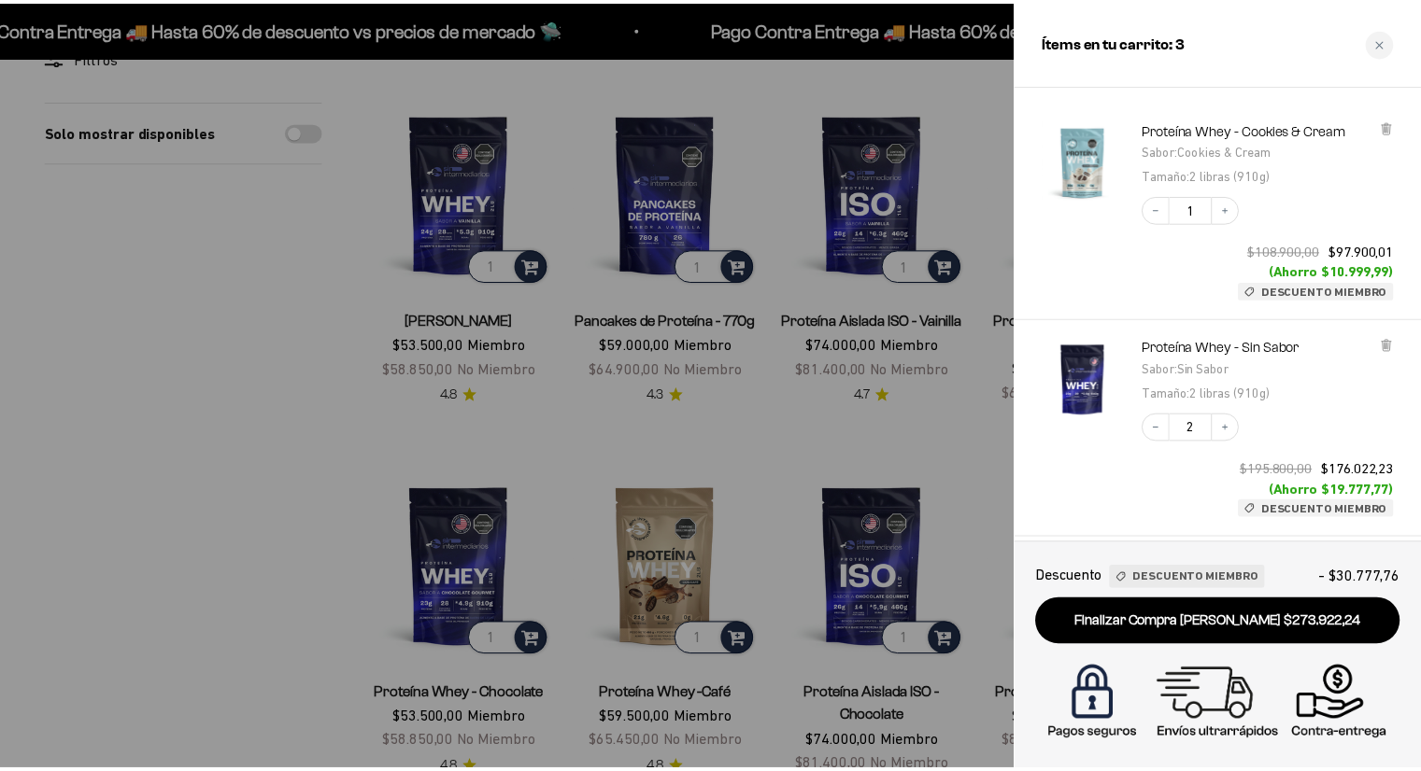
scroll to position [45, 0]
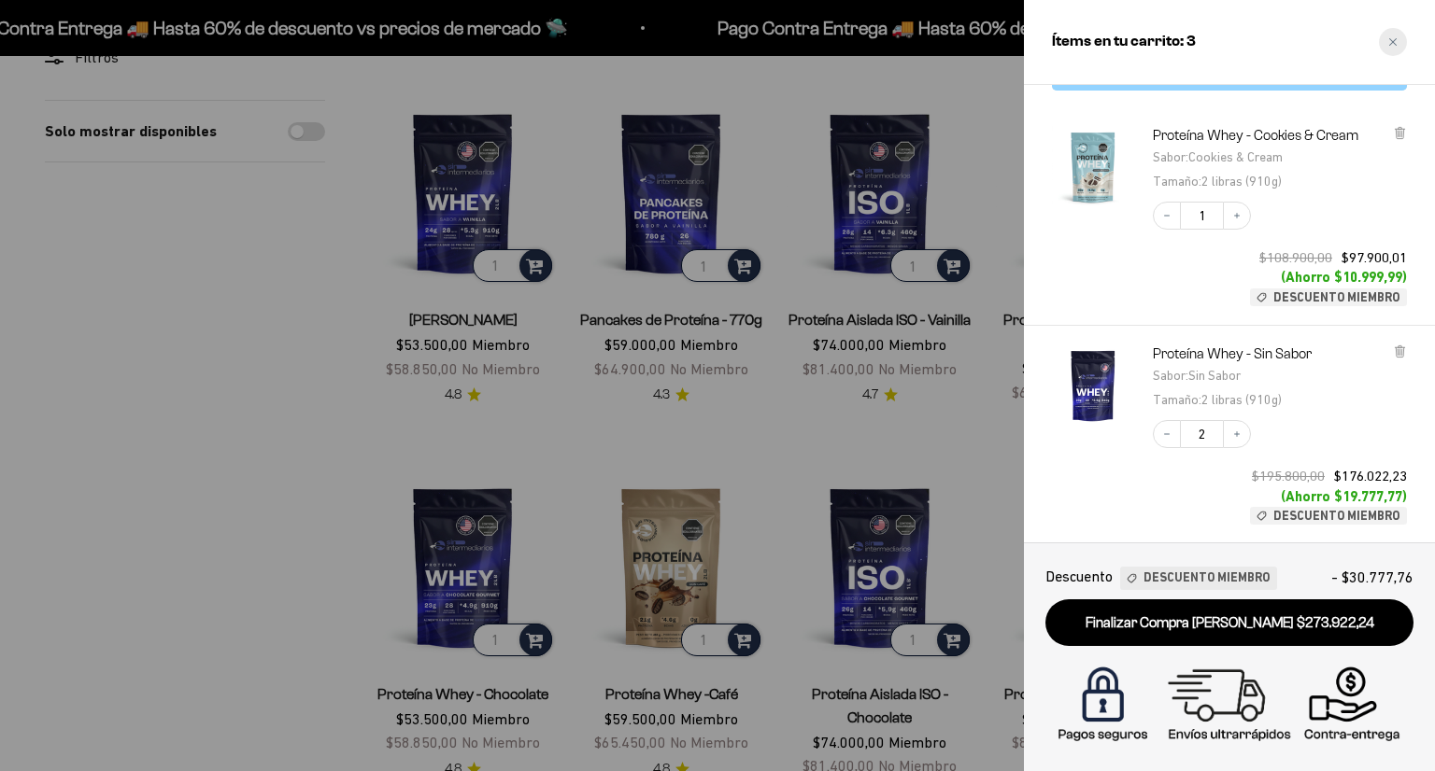
click at [1393, 42] on icon "Close cart" at bounding box center [1392, 41] width 9 height 9
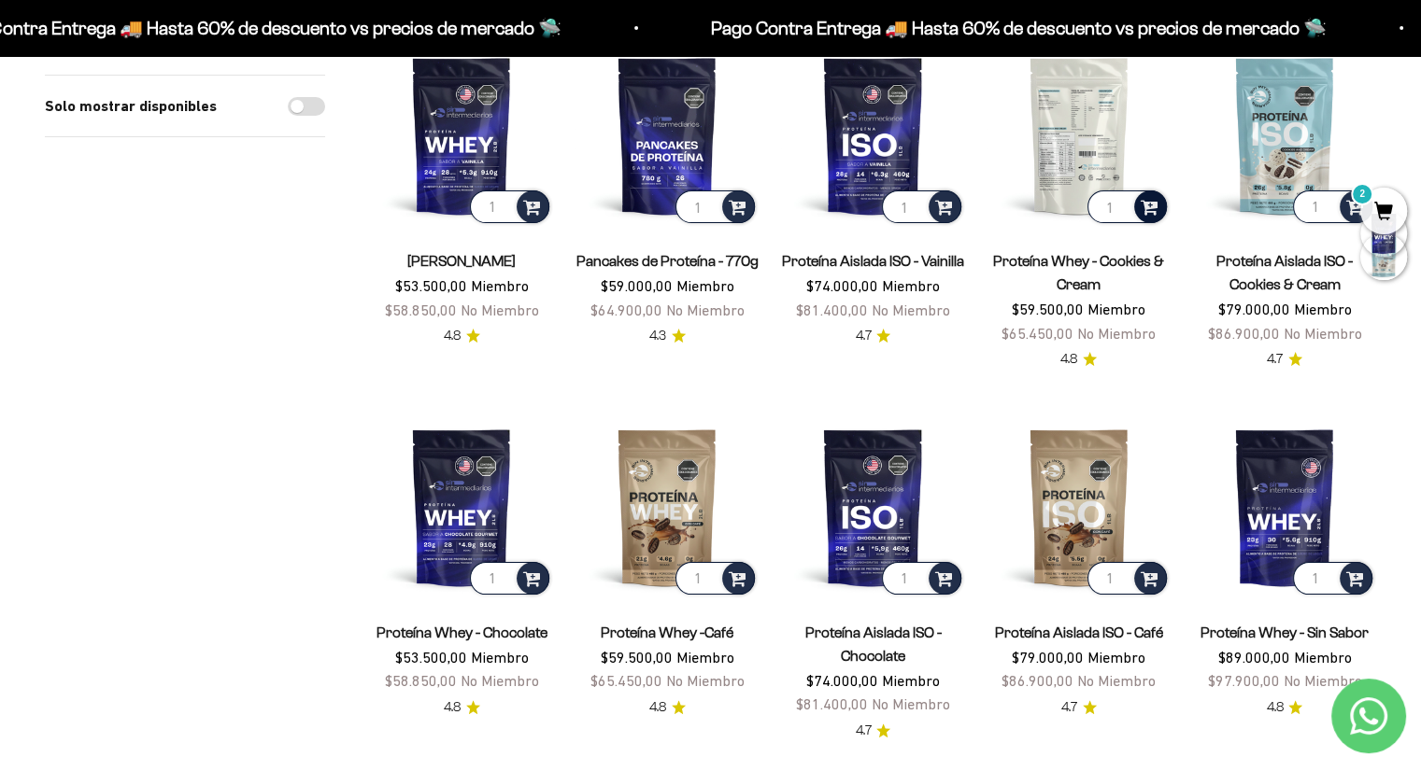
scroll to position [0, 0]
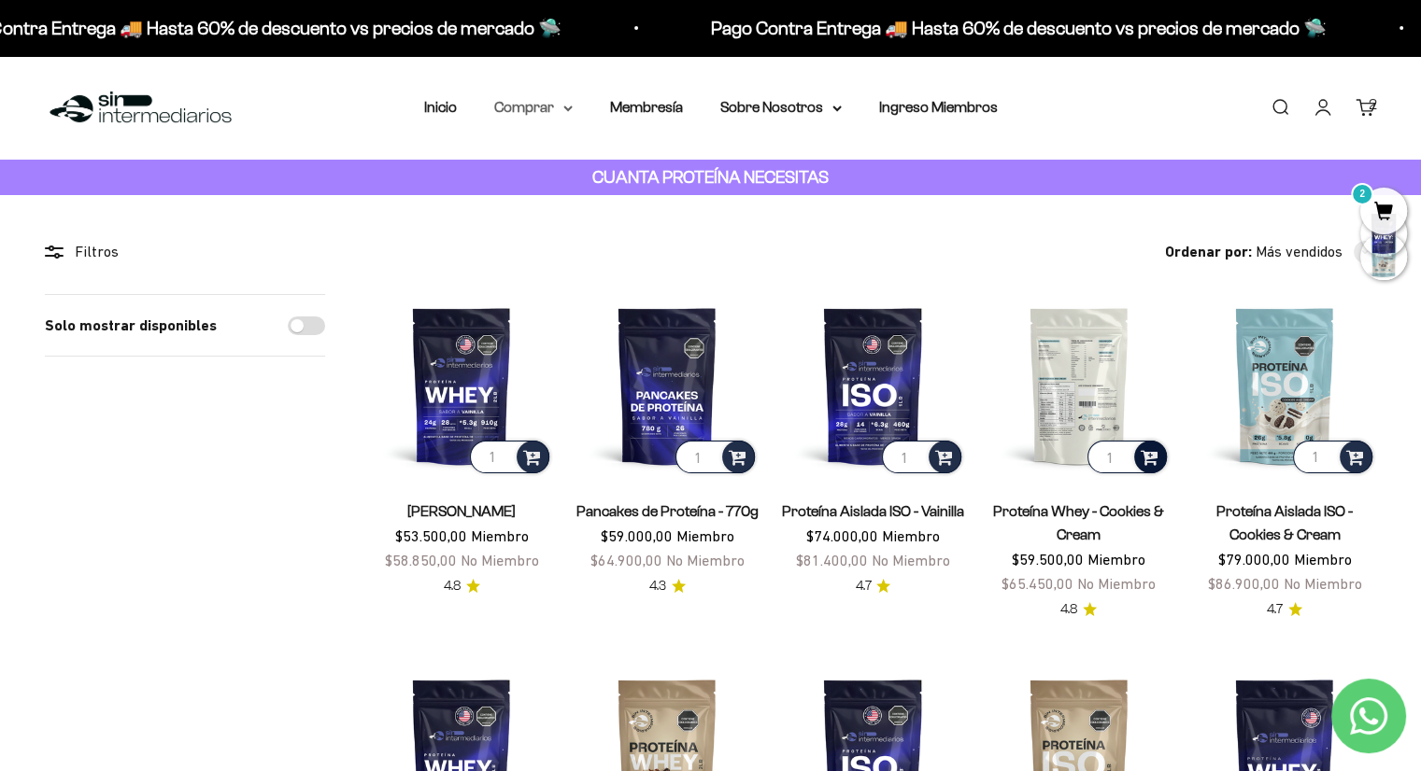
click at [567, 112] on summary "Comprar" at bounding box center [533, 107] width 78 height 24
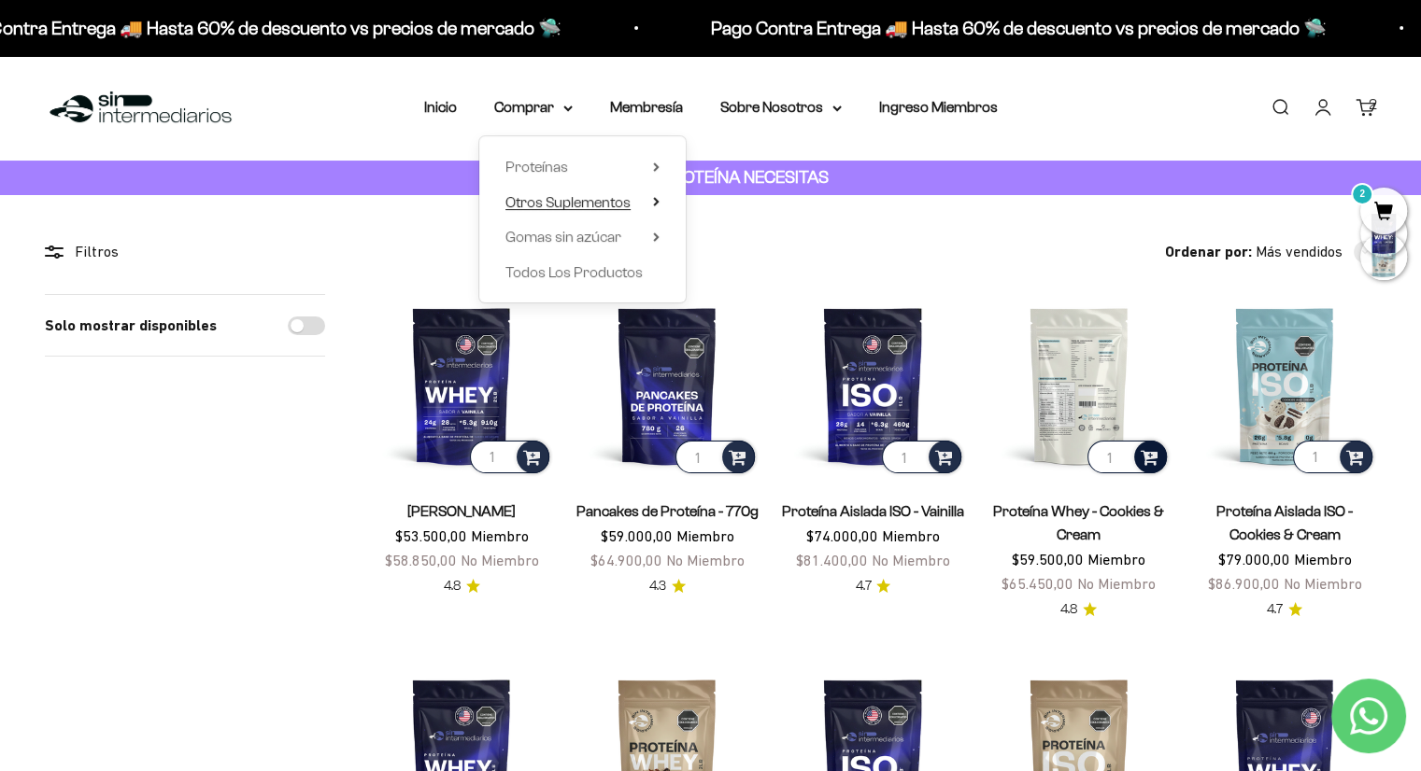
click at [600, 192] on span "Otros Suplementos" at bounding box center [567, 203] width 125 height 24
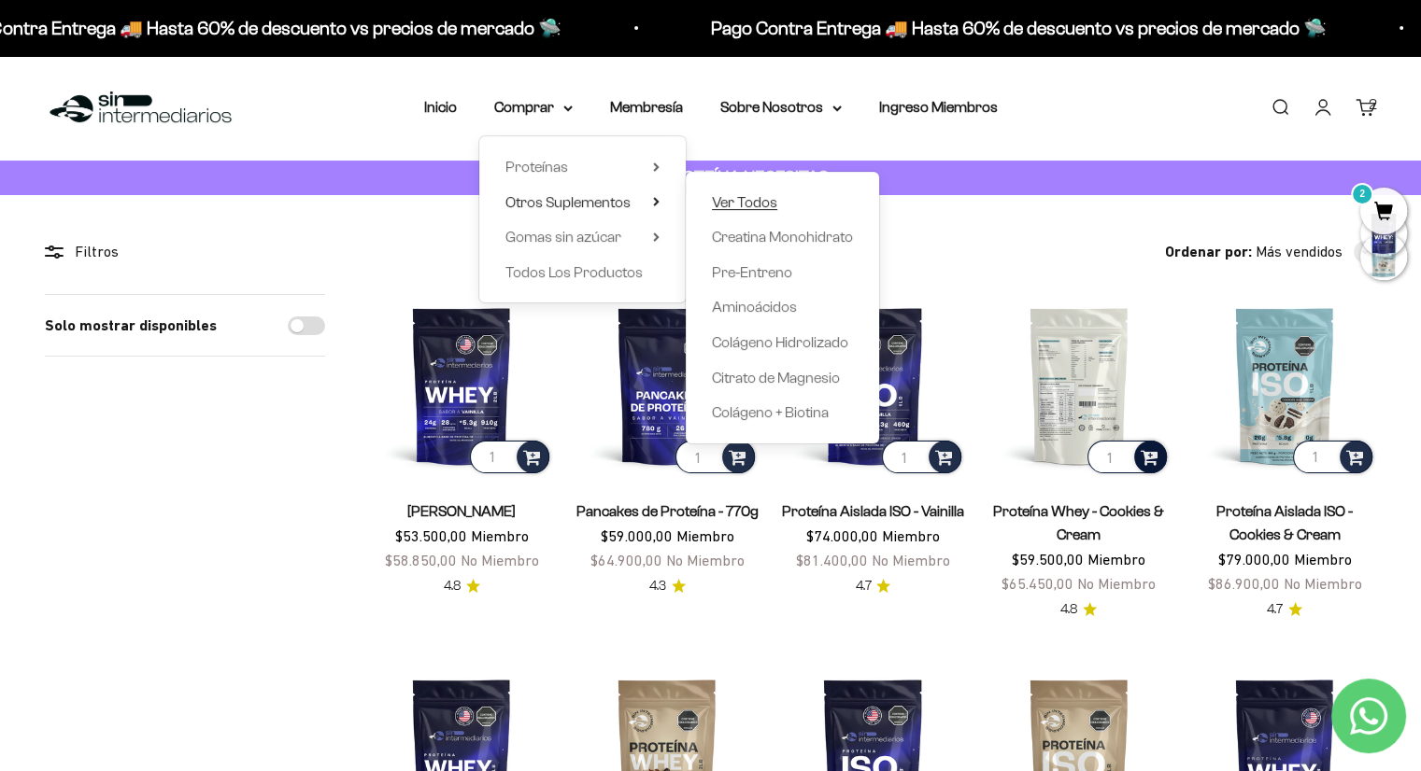
click at [731, 200] on span "Ver Todos" at bounding box center [744, 202] width 65 height 16
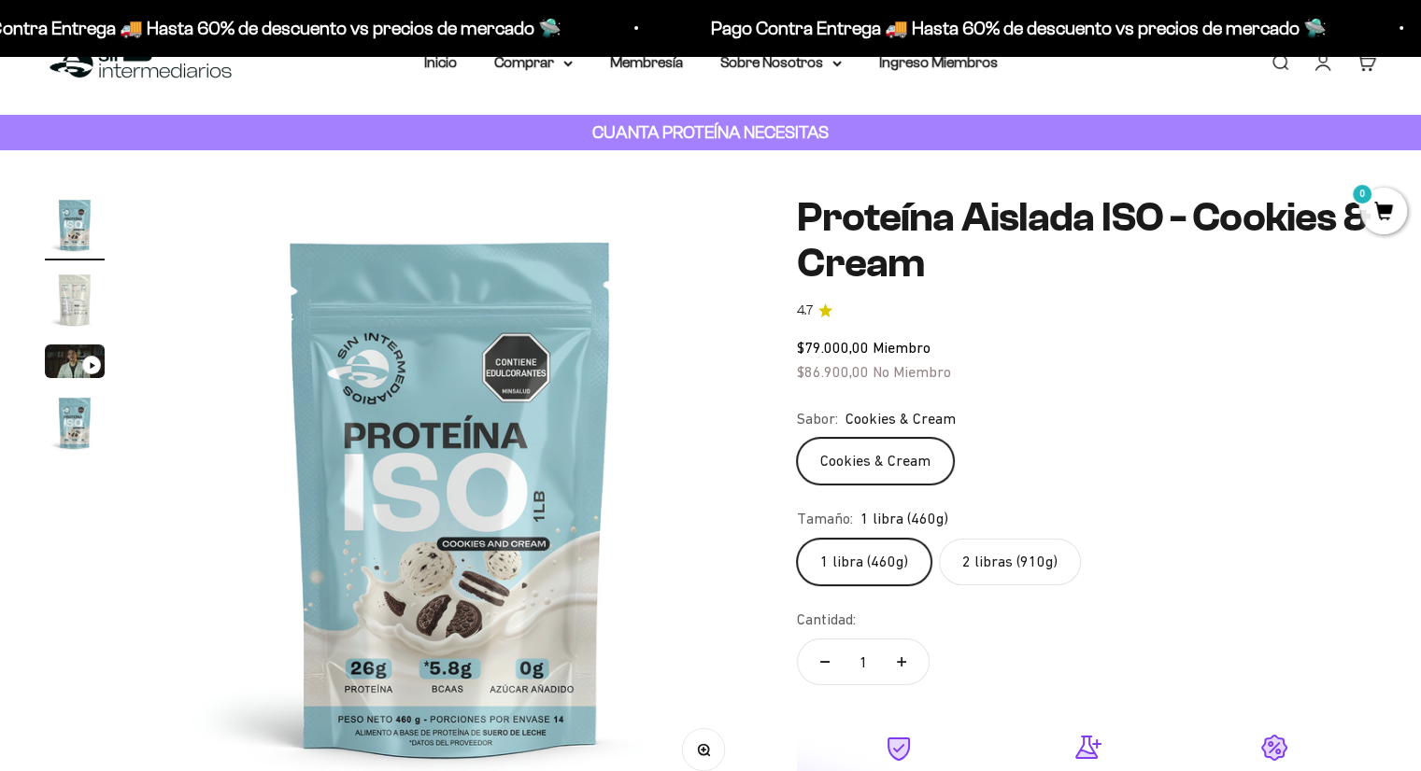
scroll to position [45, 0]
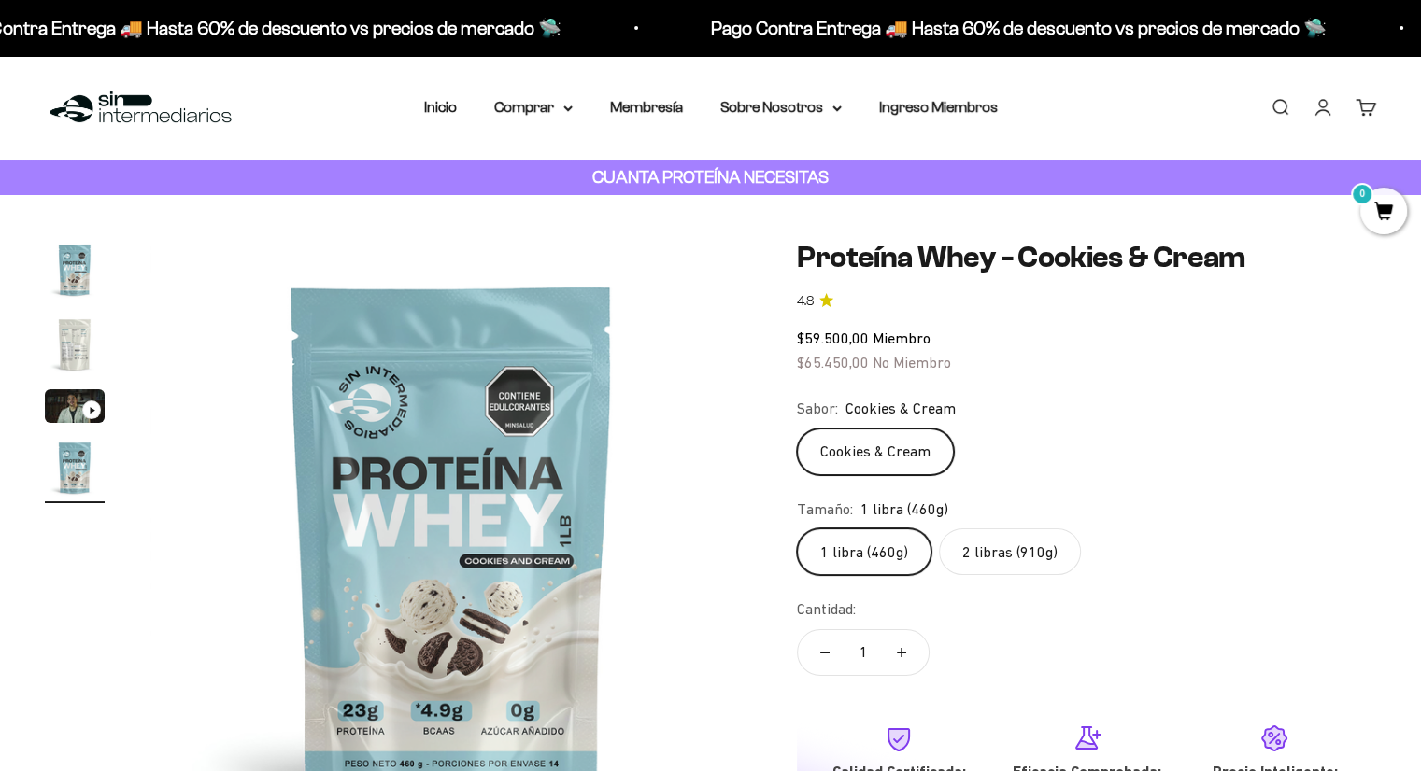
scroll to position [0, 1874]
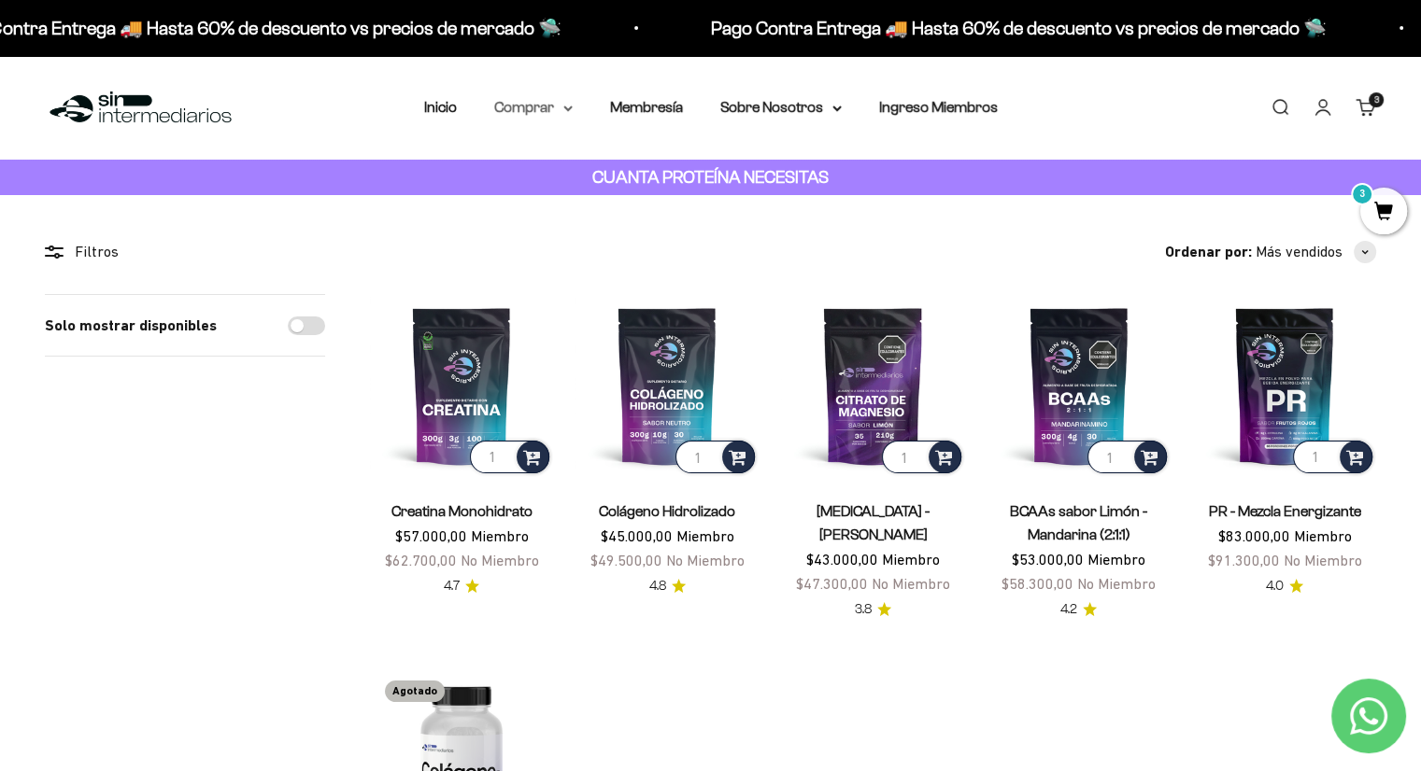
click at [543, 117] on summary "Comprar" at bounding box center [533, 107] width 78 height 24
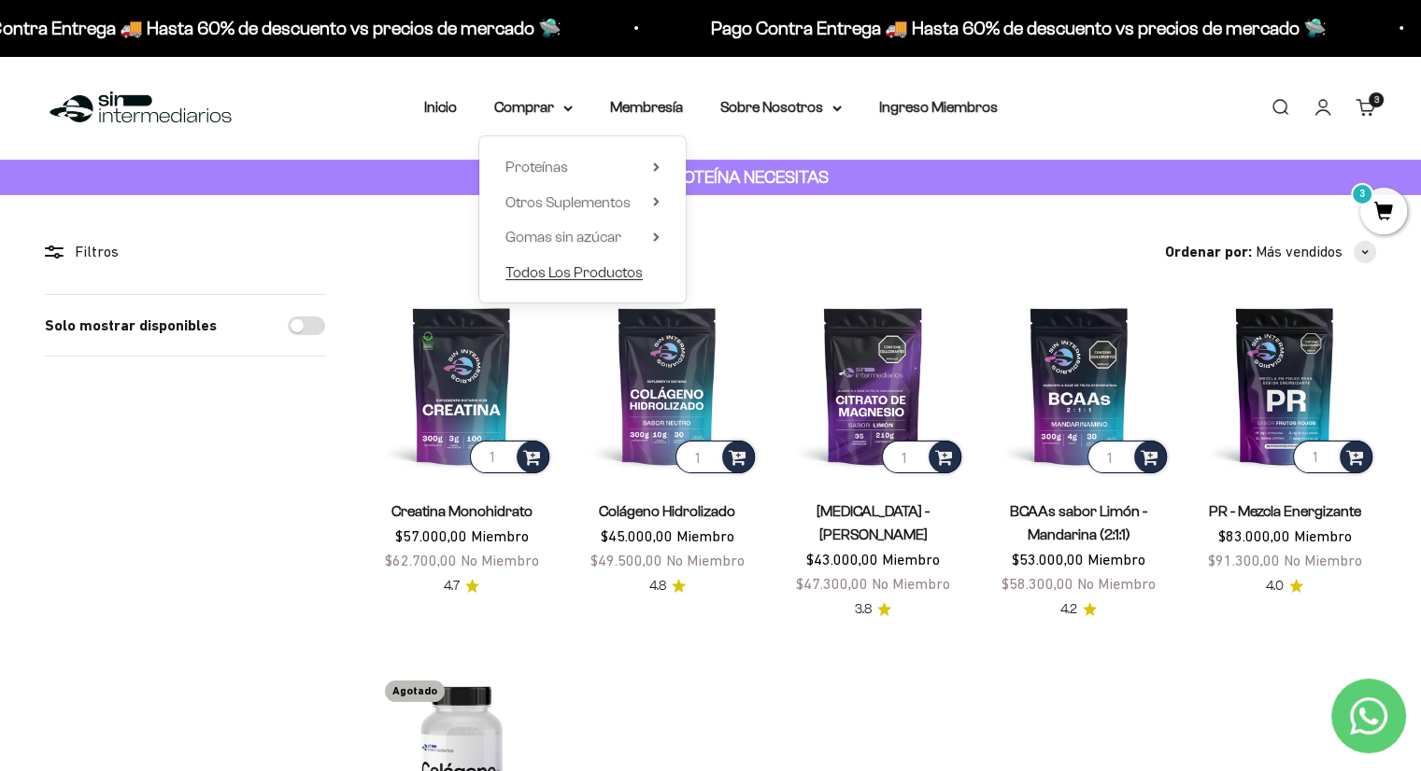
click at [545, 272] on span "Todos Los Productos" at bounding box center [573, 272] width 137 height 16
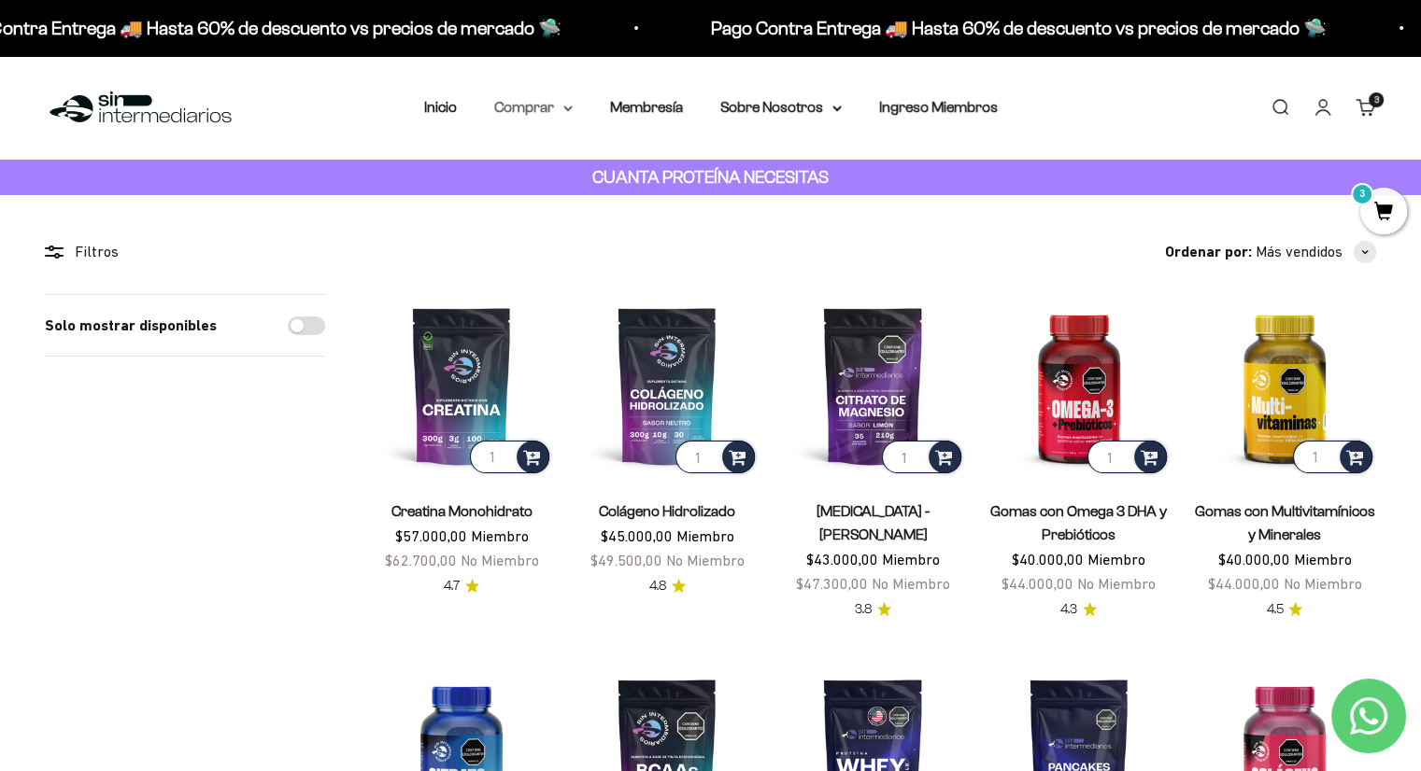
click at [569, 107] on icon at bounding box center [567, 108] width 7 height 4
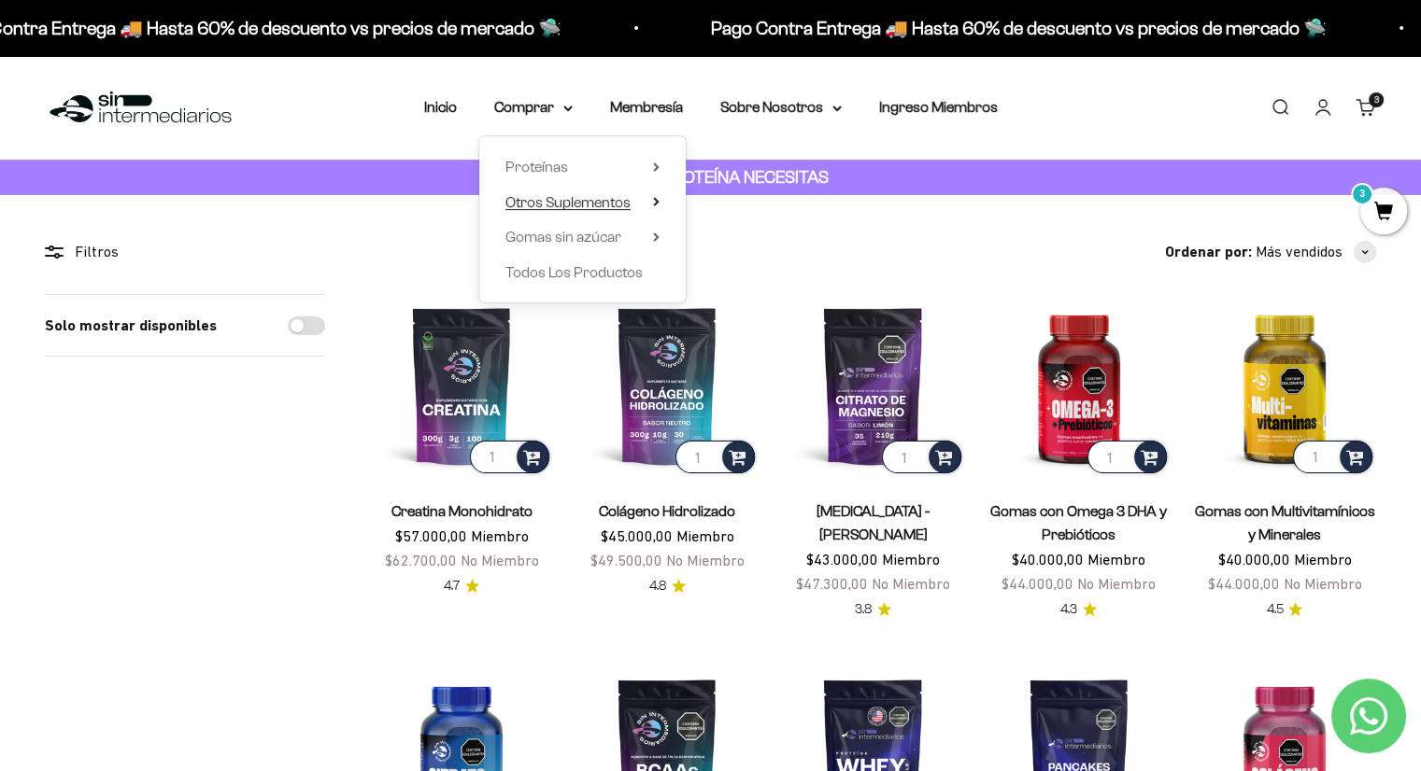
click at [656, 206] on summary "Otros Suplementos" at bounding box center [582, 203] width 154 height 24
click at [587, 233] on span "Gomas sin azúcar" at bounding box center [563, 237] width 116 height 16
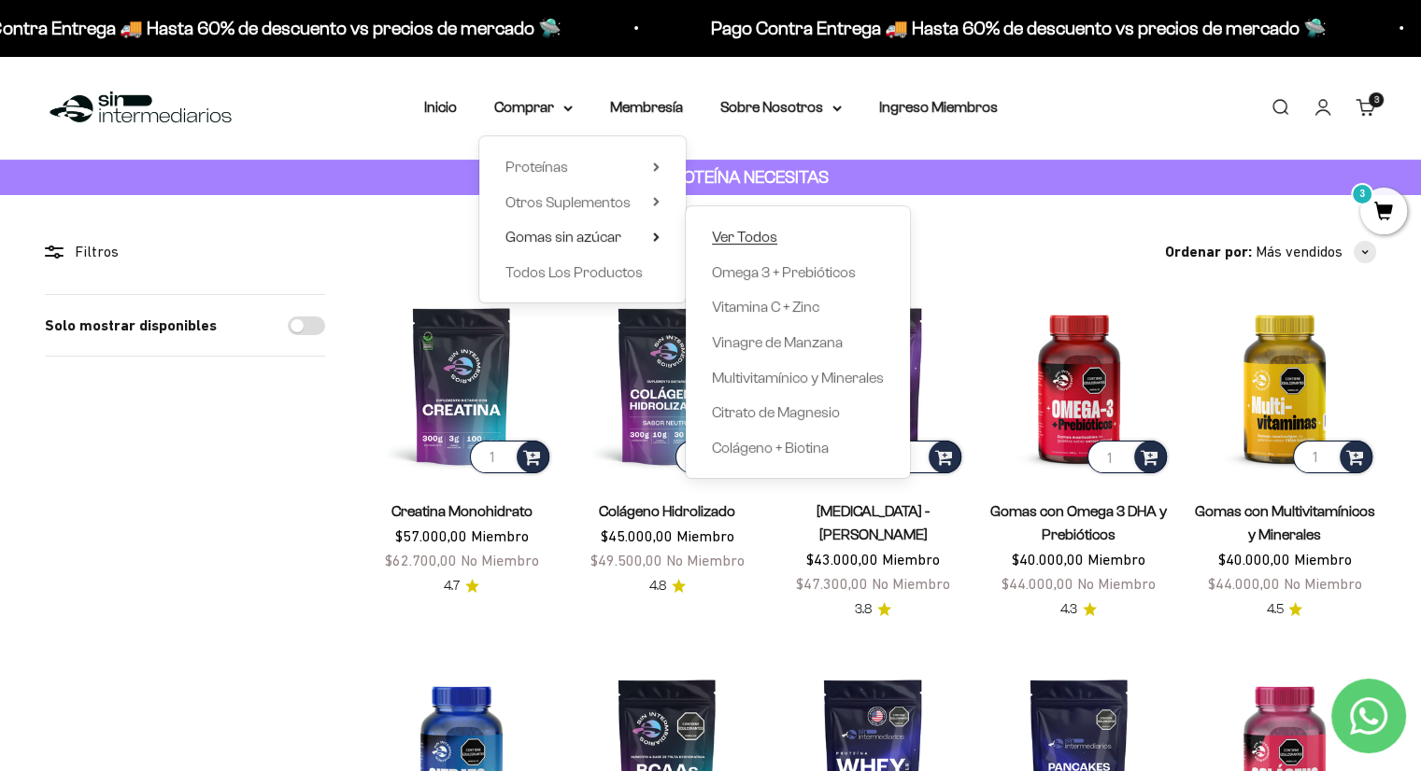
click at [739, 229] on span "Ver Todos" at bounding box center [744, 237] width 65 height 16
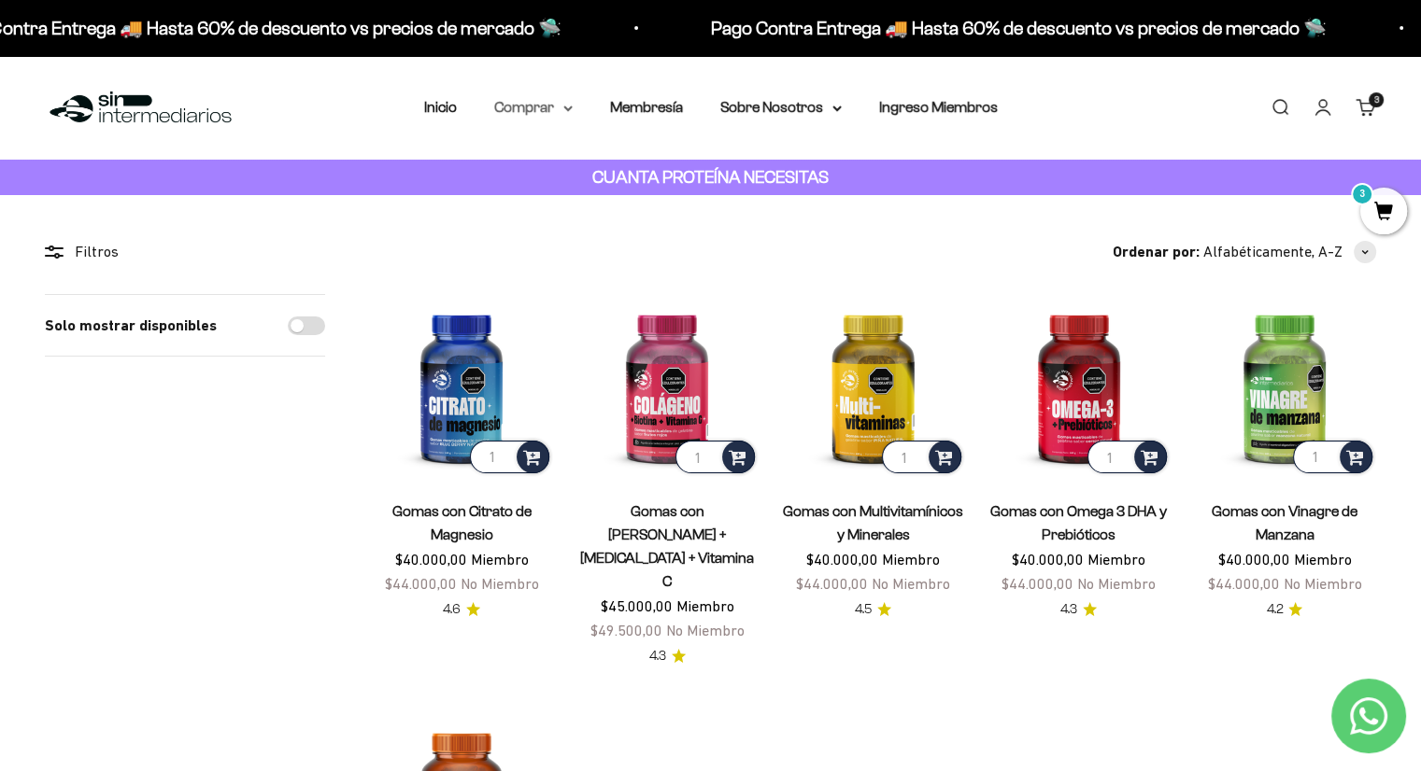
click at [516, 106] on summary "Comprar" at bounding box center [533, 107] width 78 height 24
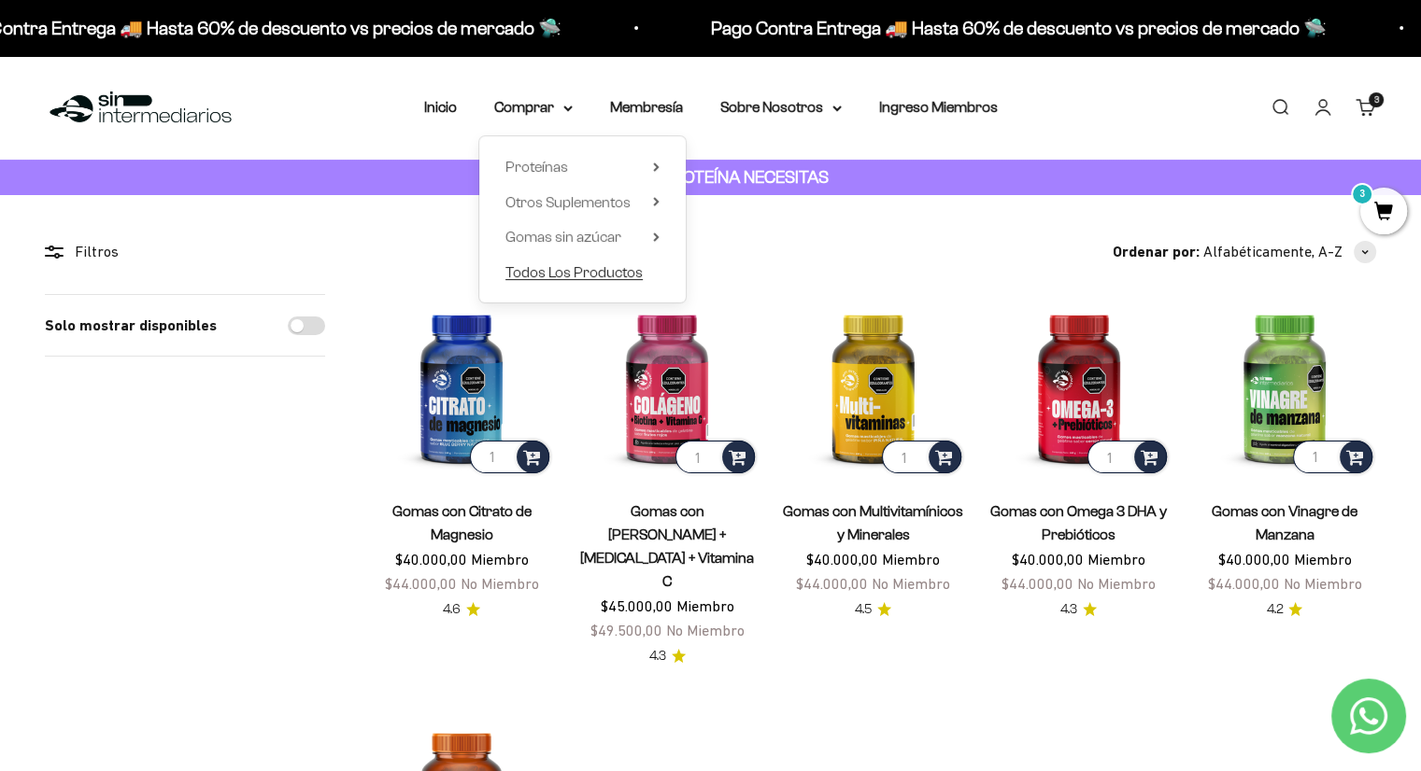
click at [570, 266] on span "Todos Los Productos" at bounding box center [573, 272] width 137 height 16
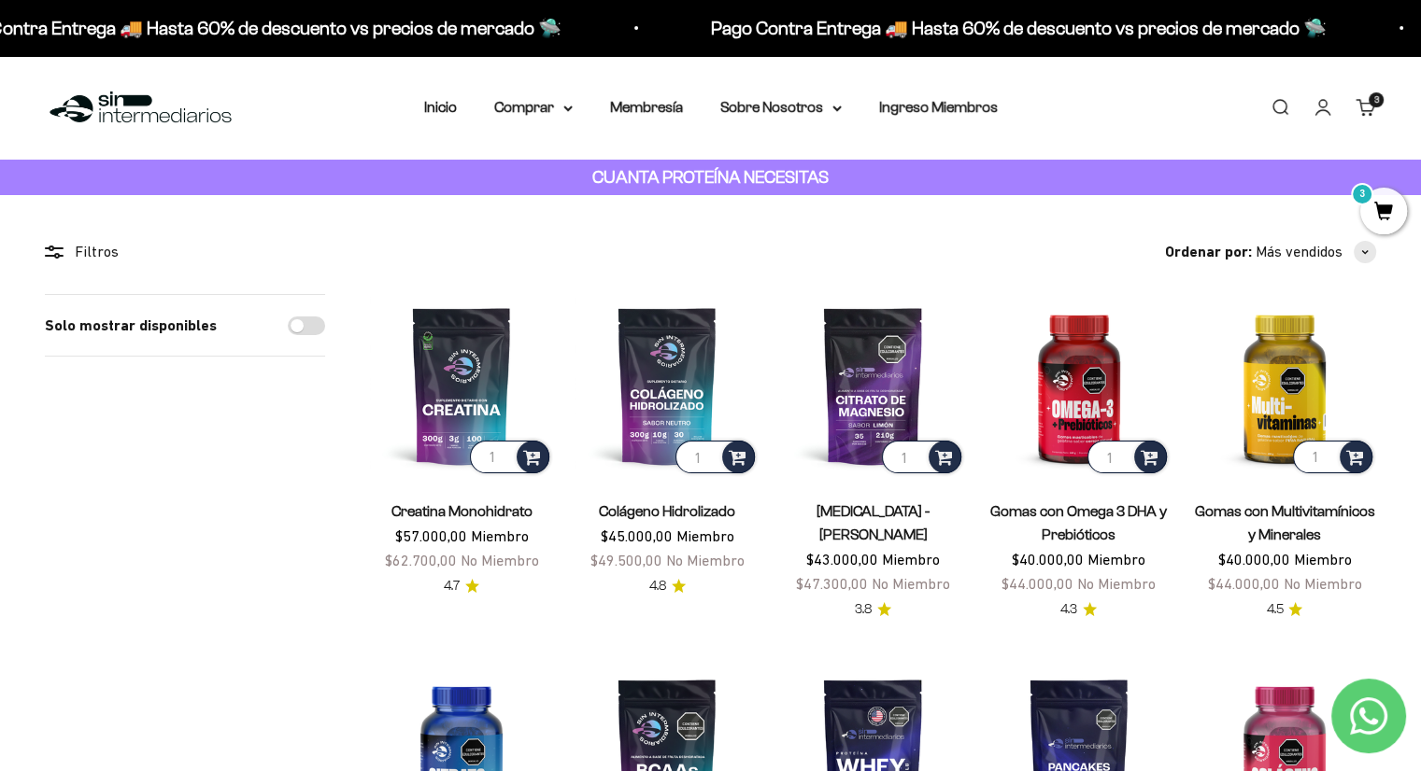
click at [1367, 105] on link "Carrito 3 artículos 3" at bounding box center [1365, 107] width 21 height 21
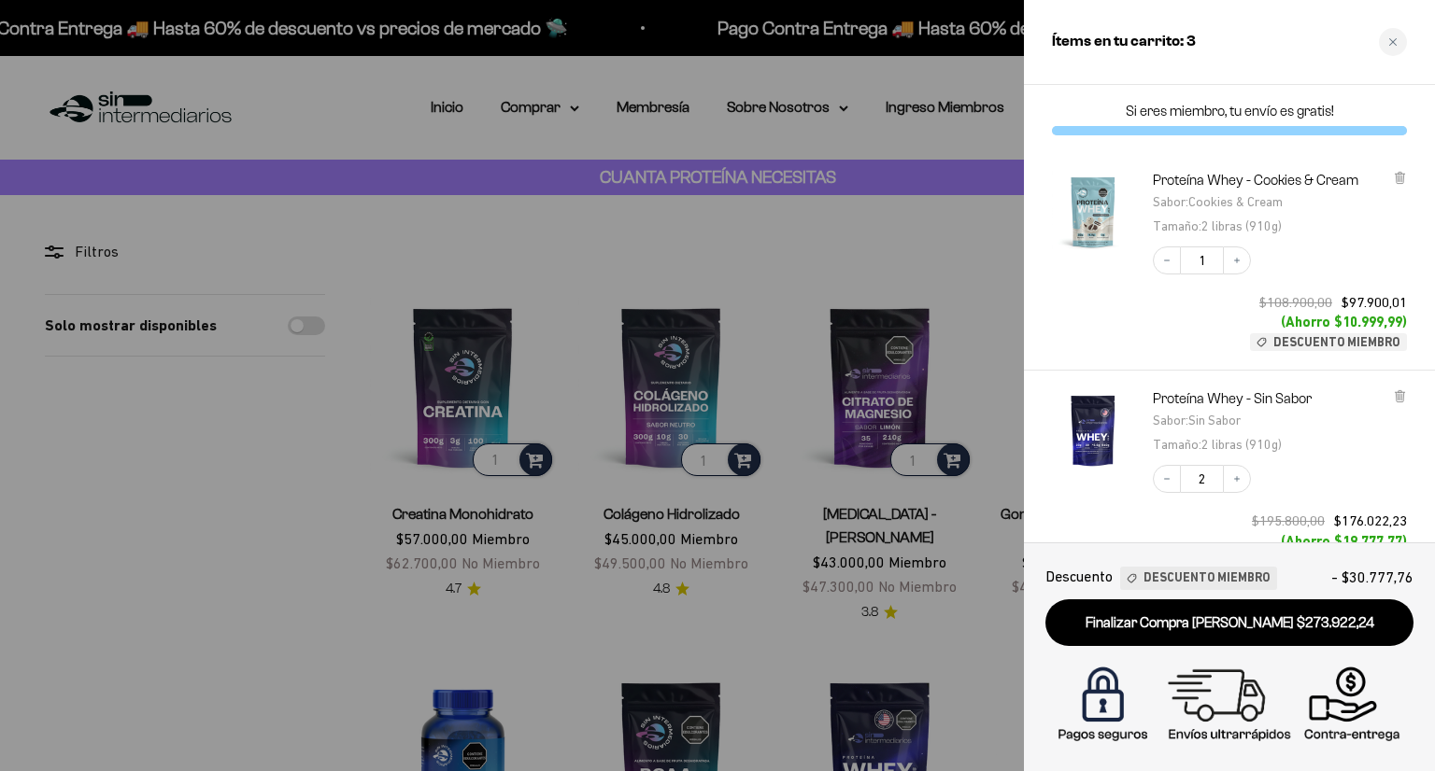
scroll to position [210, 0]
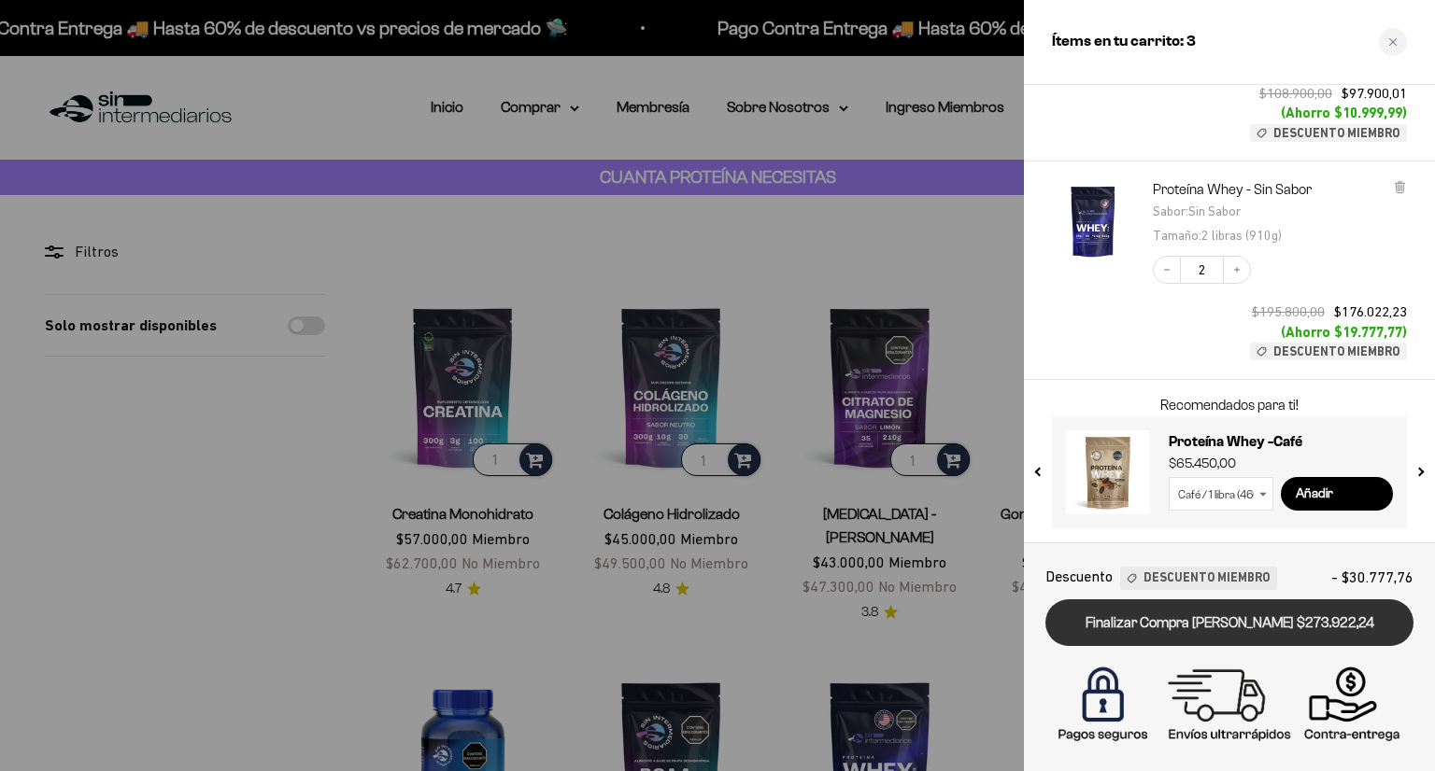
click at [1175, 613] on link "Finalizar Compra [PERSON_NAME] $273.922,24" at bounding box center [1229, 624] width 368 height 48
